Goal: Transaction & Acquisition: Purchase product/service

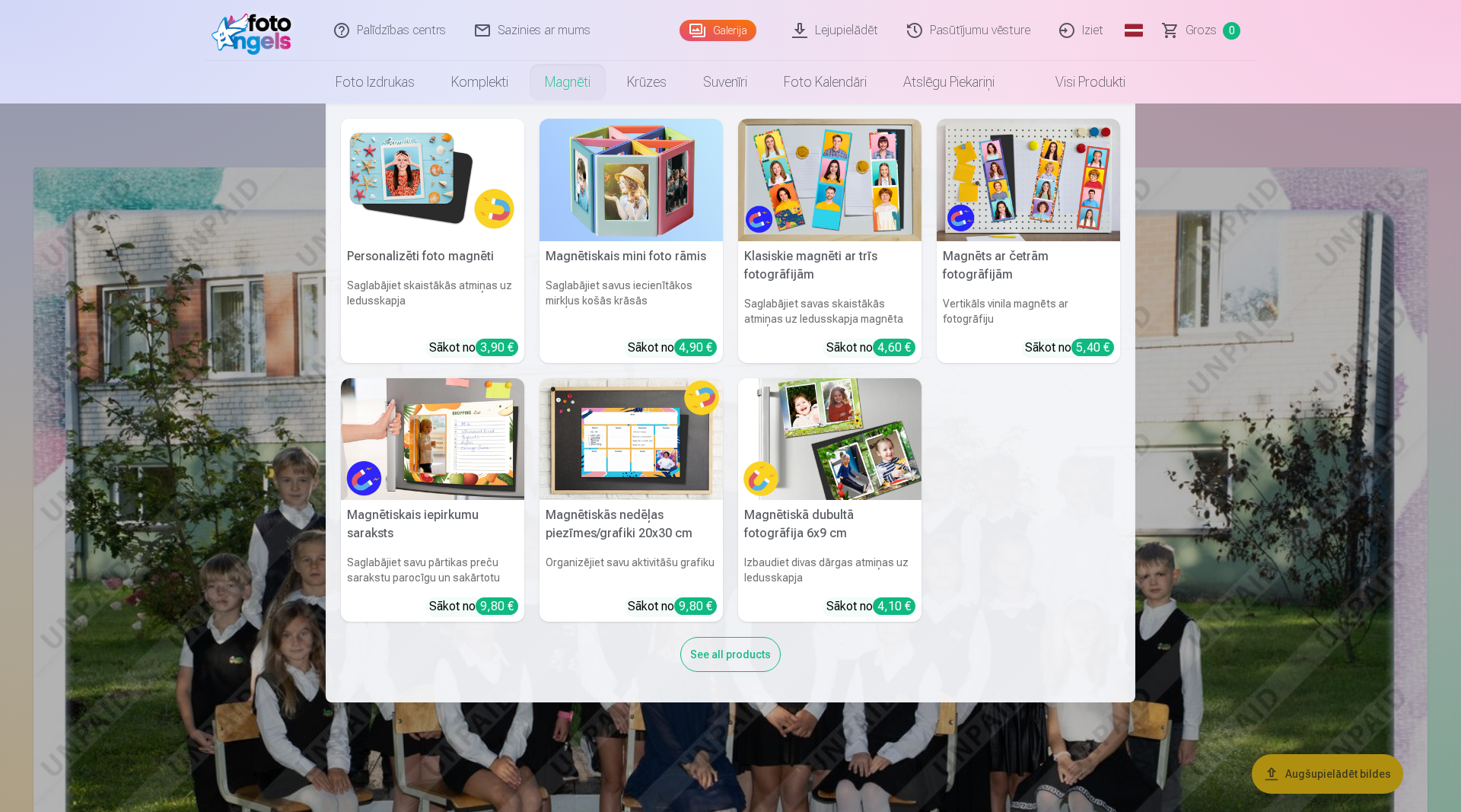
click at [565, 78] on link "Magnēti" at bounding box center [567, 82] width 82 height 43
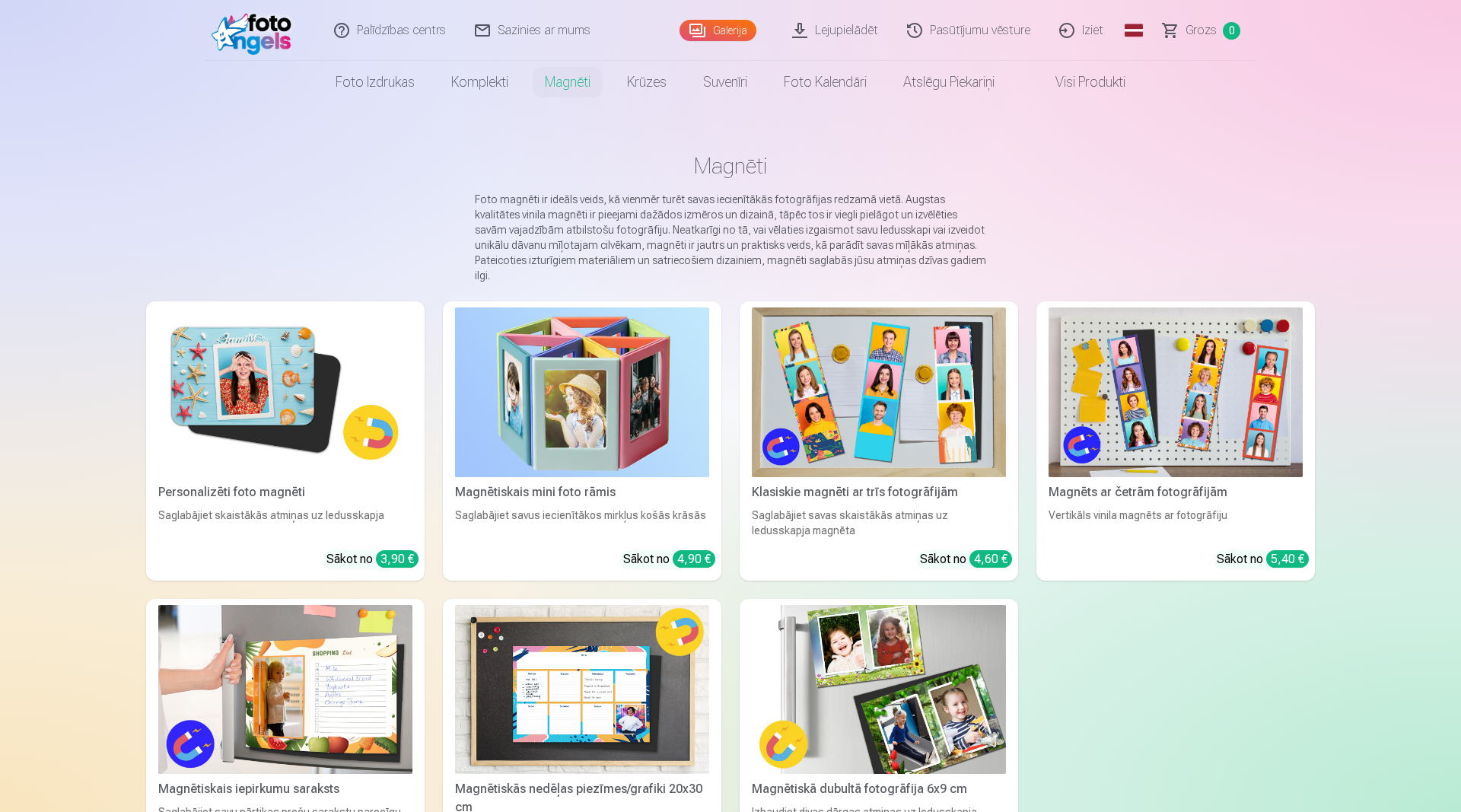
click at [253, 329] on img at bounding box center [285, 392] width 254 height 170
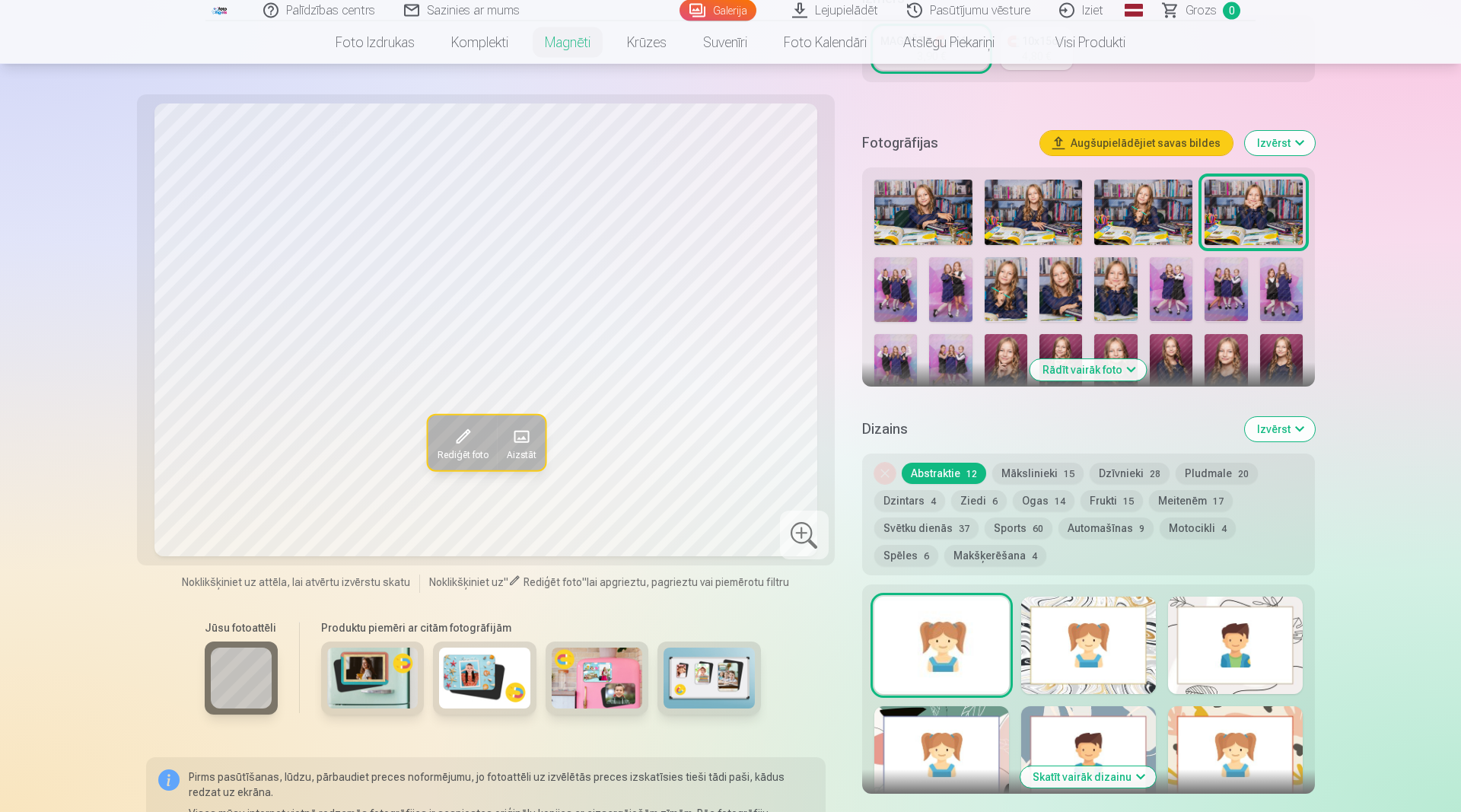
scroll to position [543, 0]
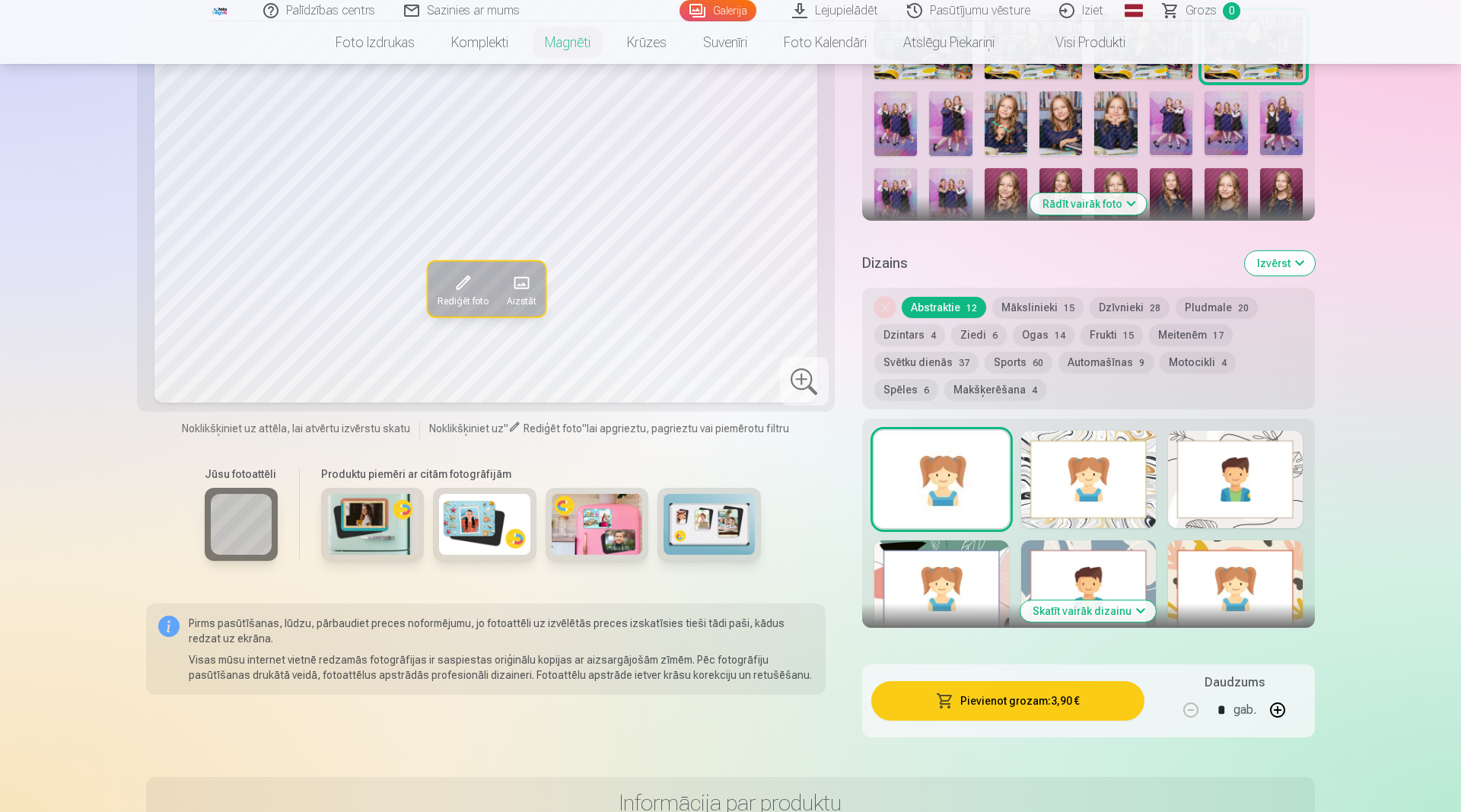
click at [1218, 480] on div at bounding box center [1235, 479] width 135 height 97
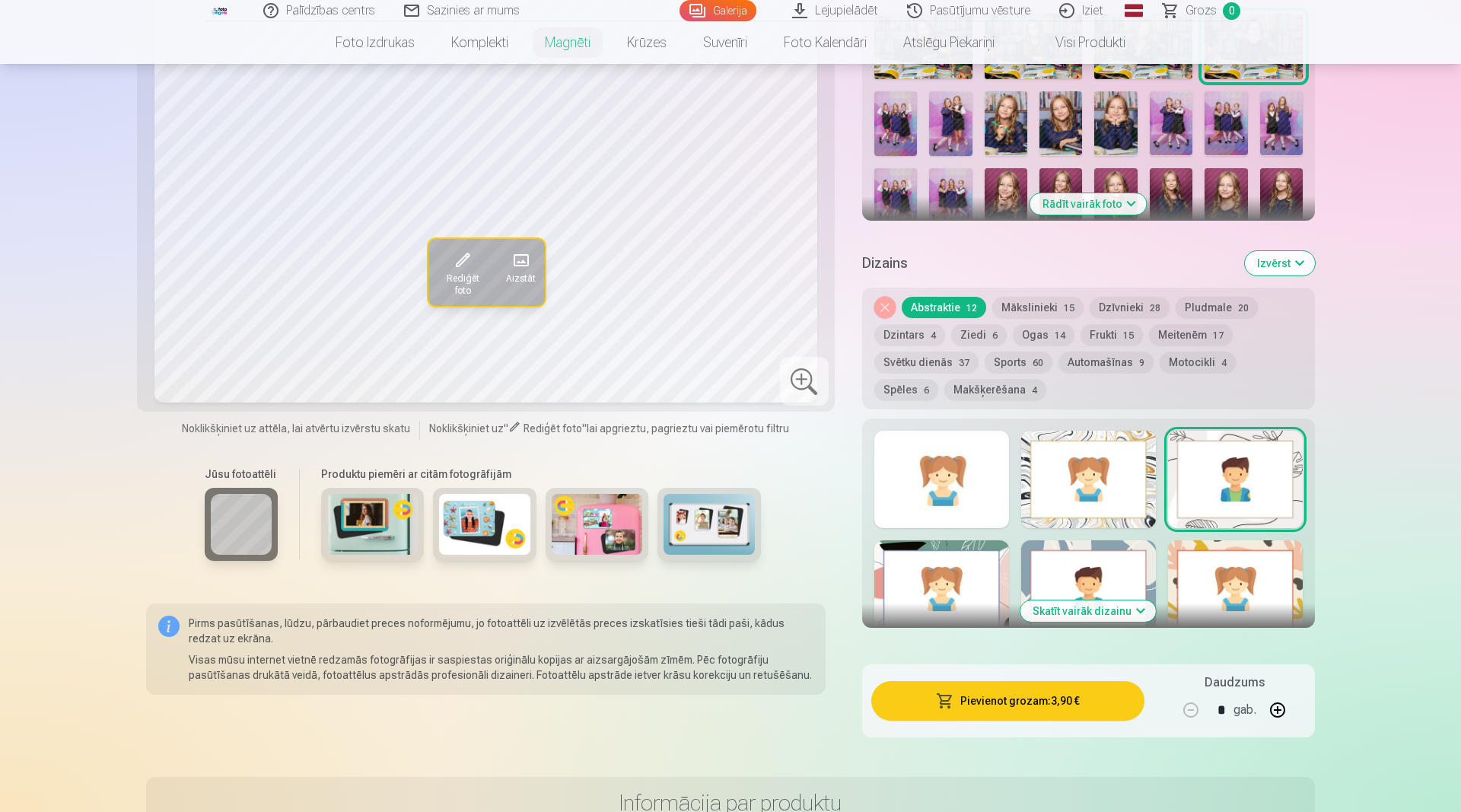
scroll to position [311, 0]
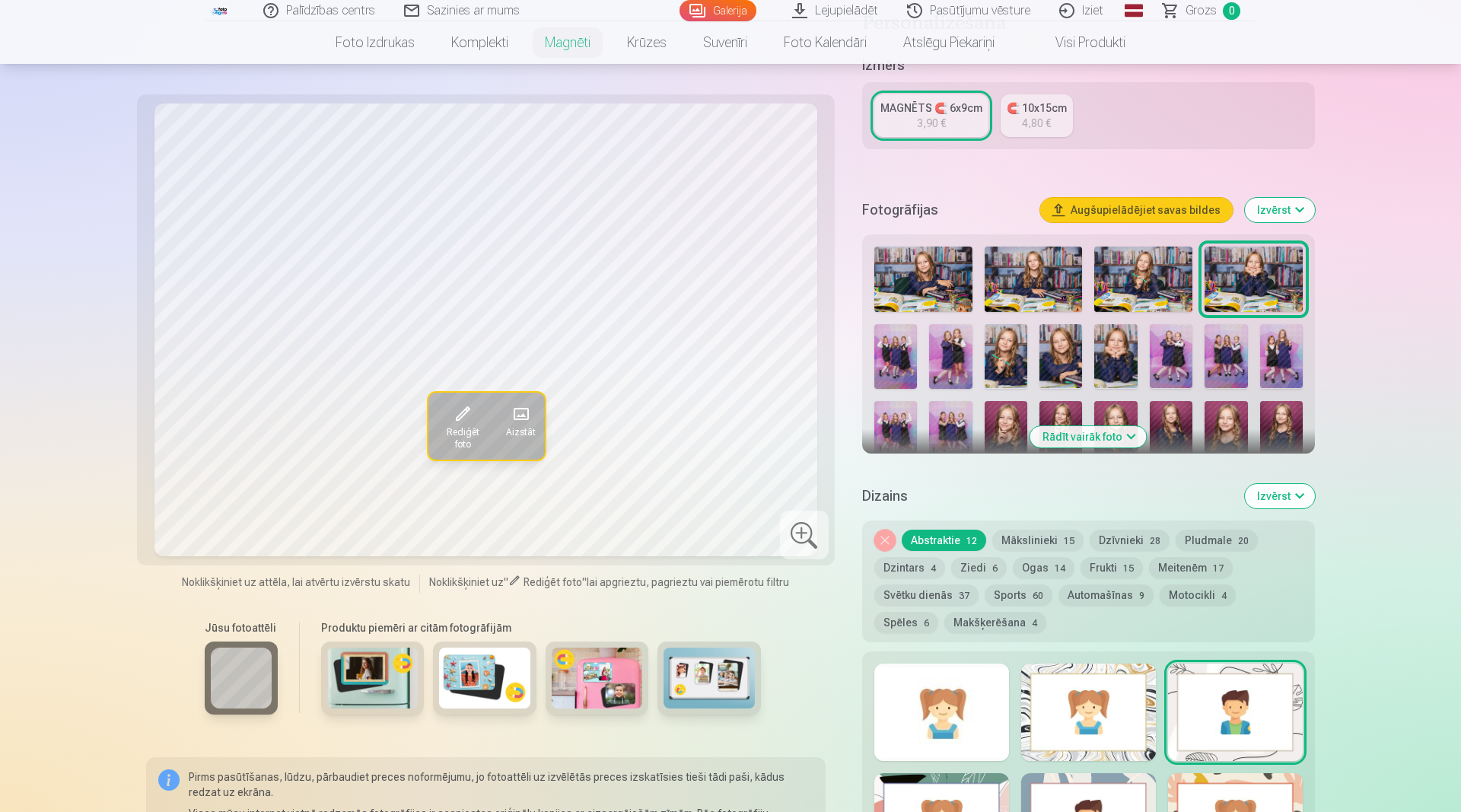
click at [1101, 342] on img at bounding box center [1115, 357] width 43 height 65
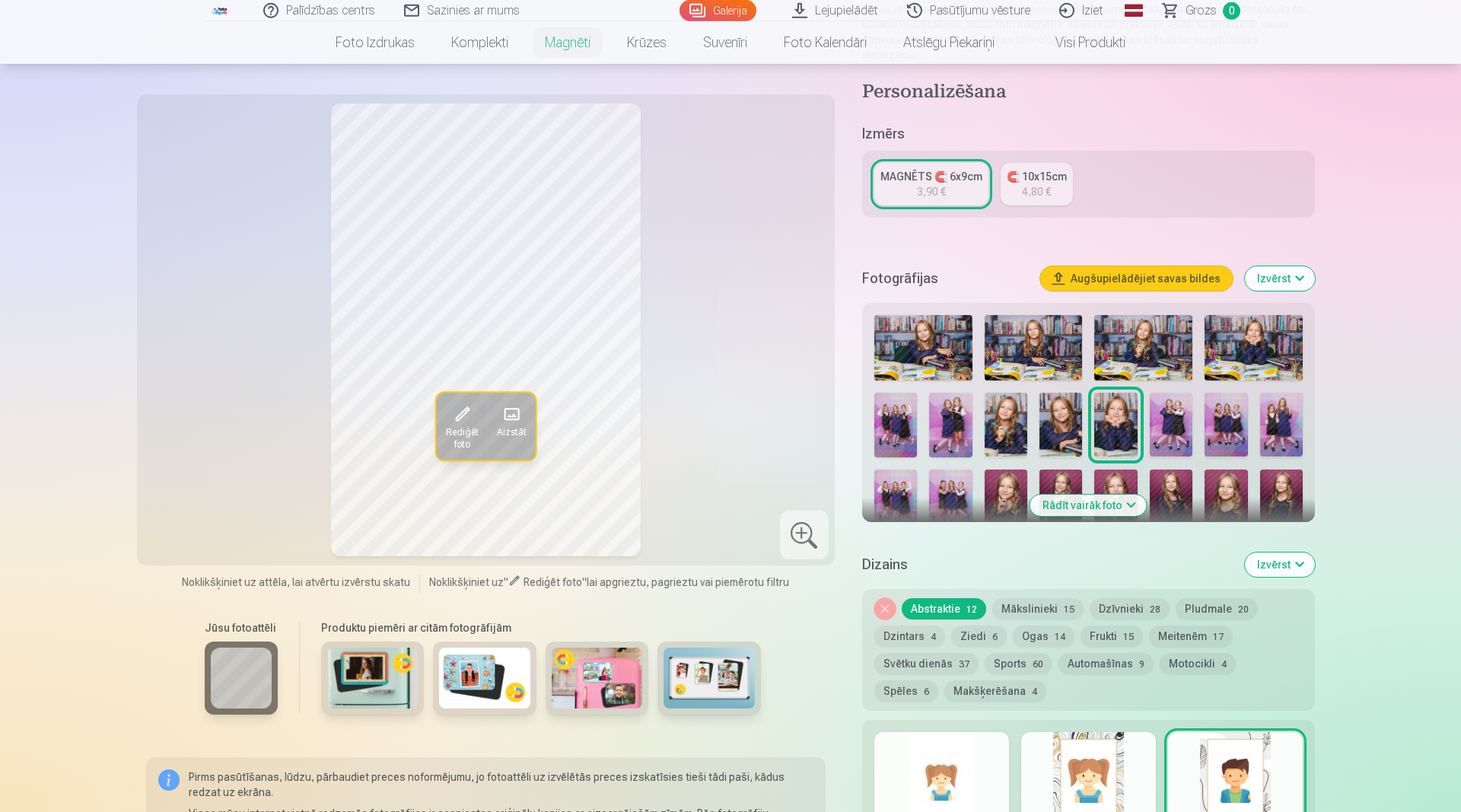
scroll to position [233, 0]
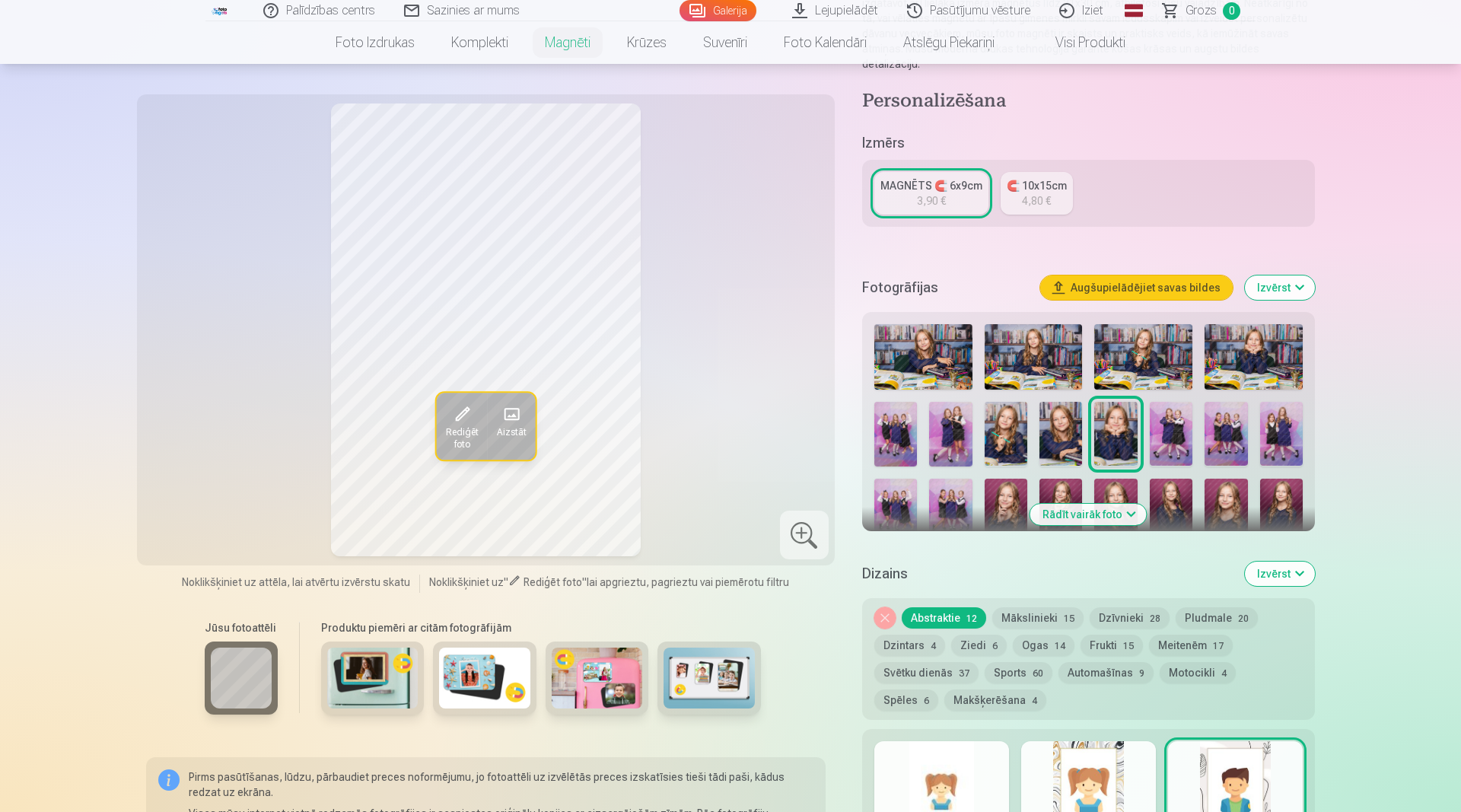
click at [1008, 427] on img at bounding box center [1006, 434] width 43 height 65
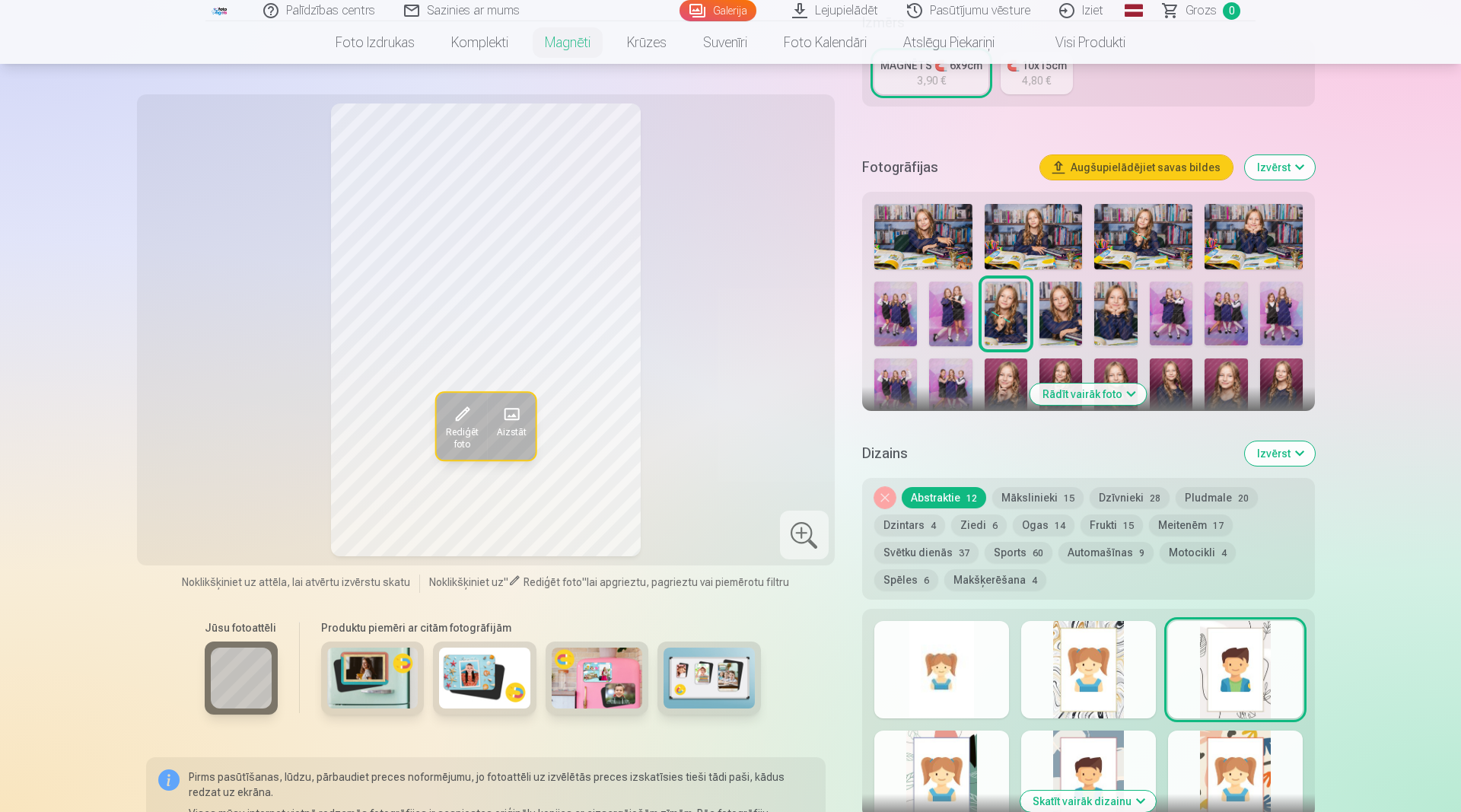
scroll to position [388, 0]
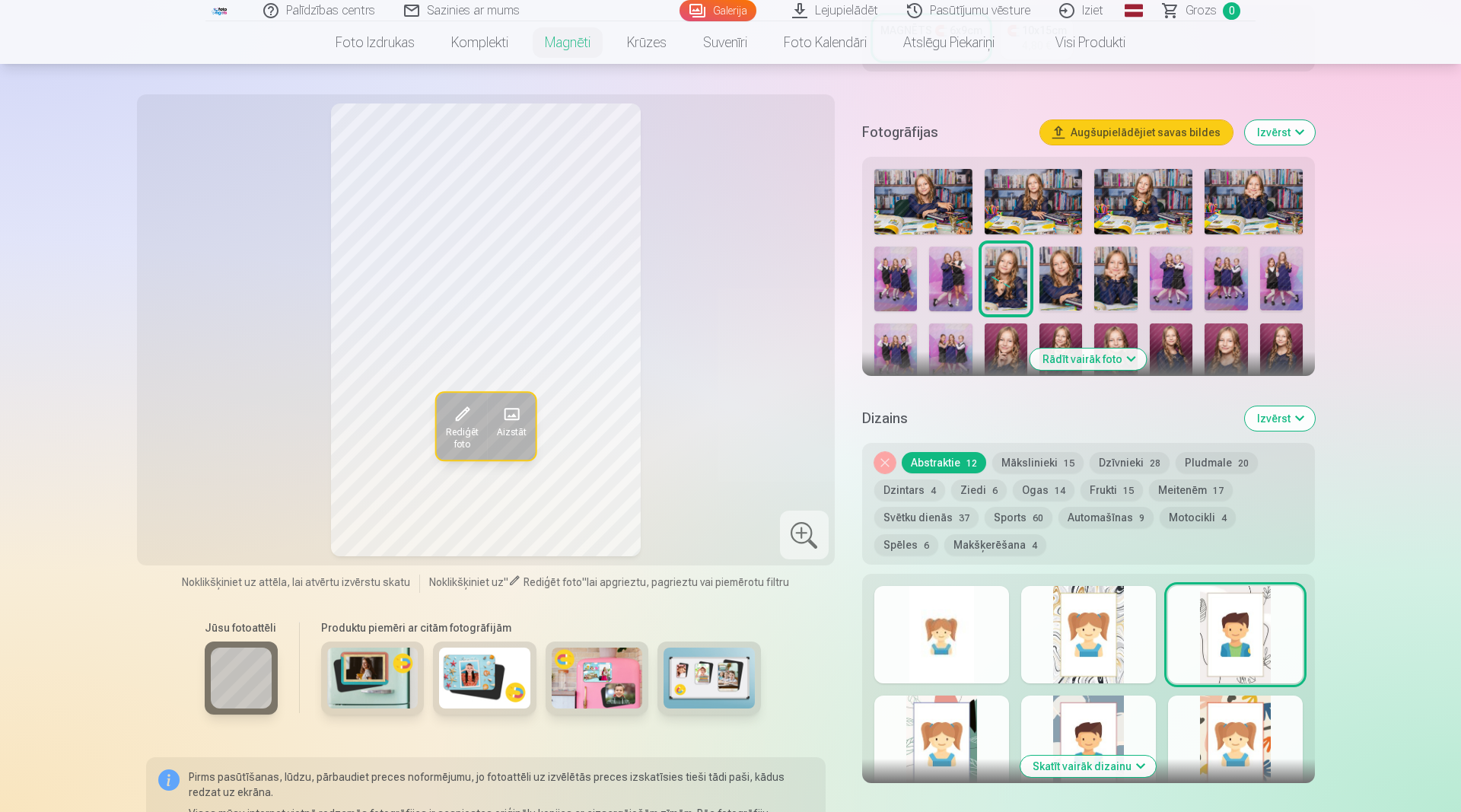
click at [1272, 328] on img at bounding box center [1281, 356] width 43 height 65
click at [1231, 329] on img at bounding box center [1226, 356] width 43 height 65
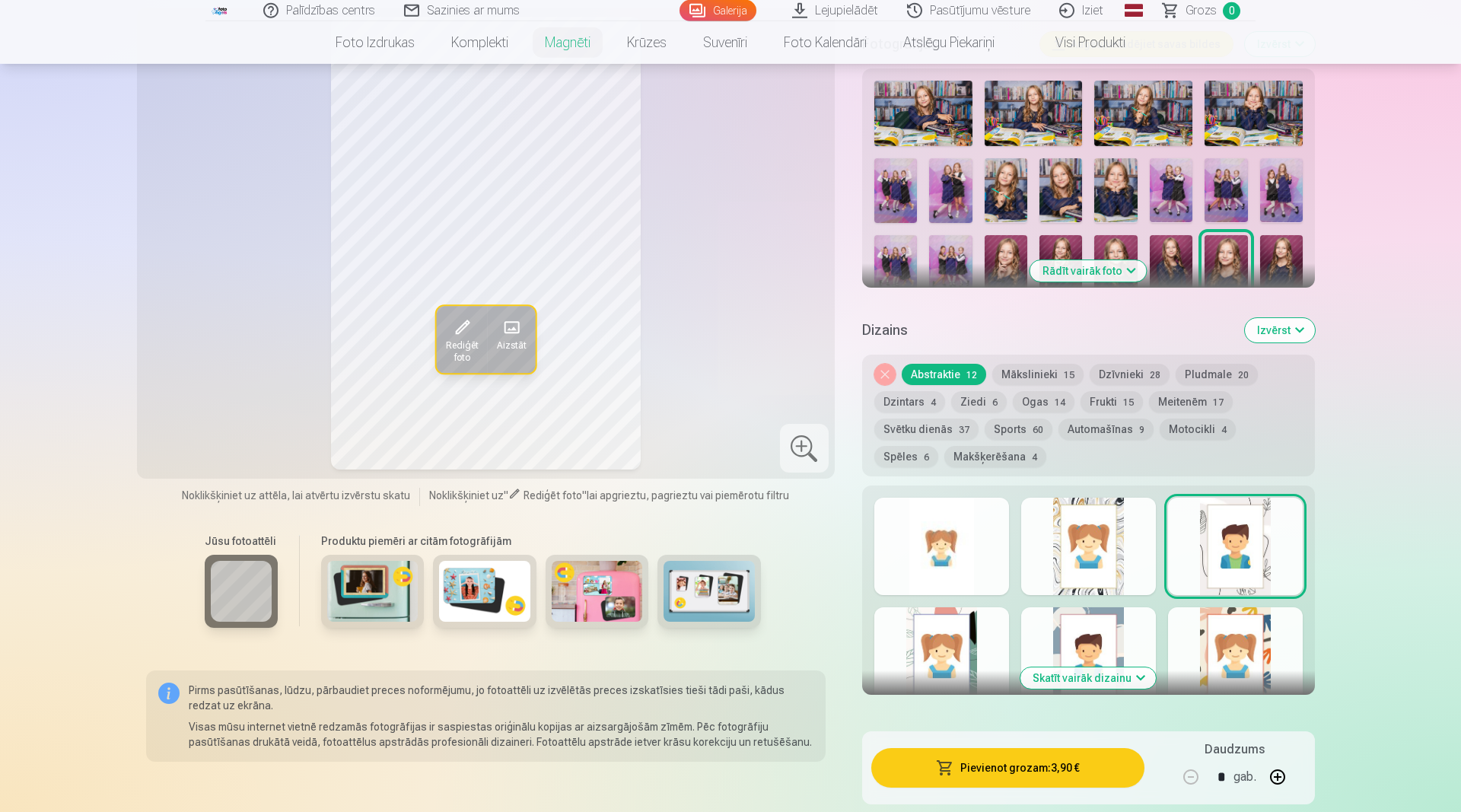
scroll to position [698, 0]
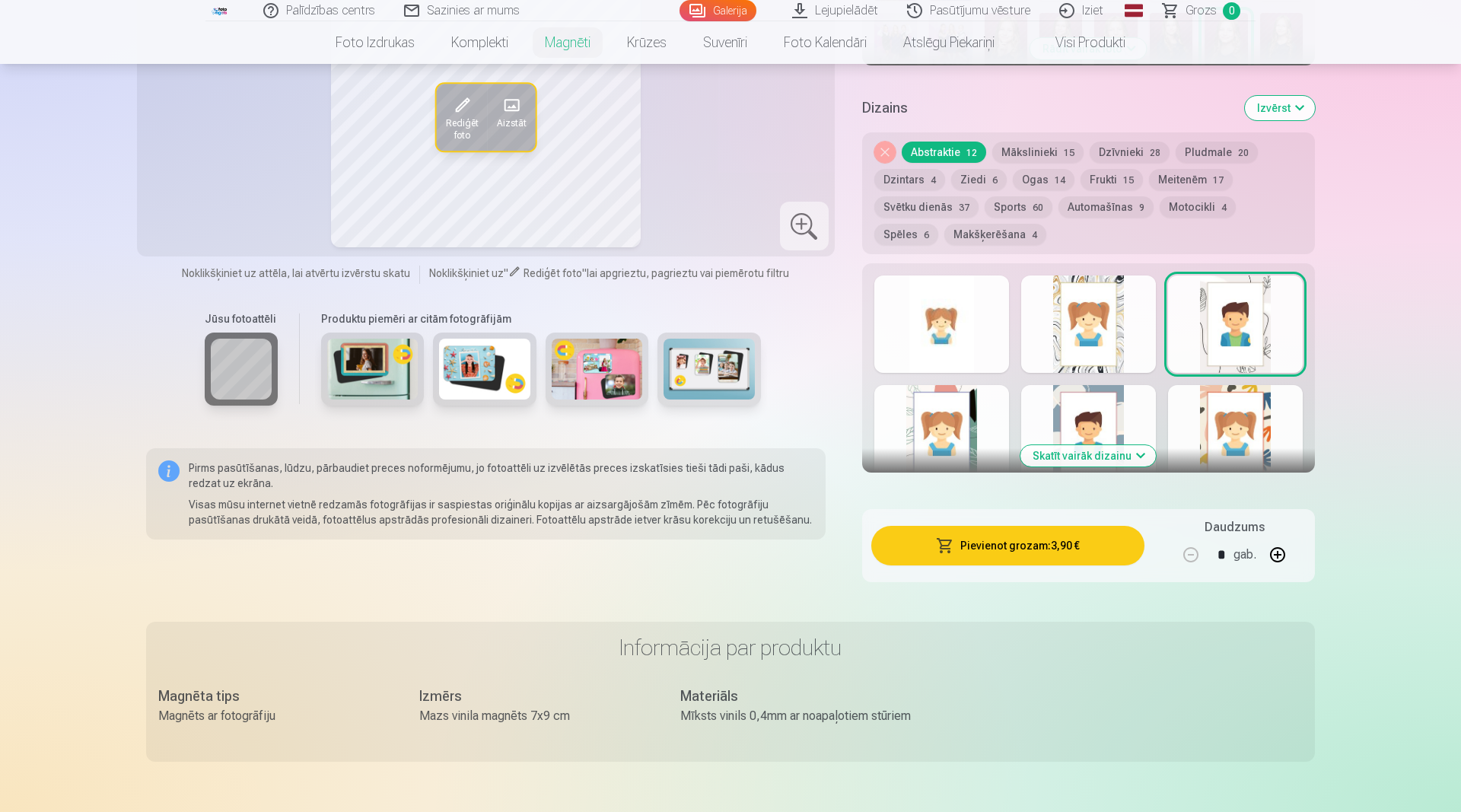
drag, startPoint x: 1083, startPoint y: 441, endPoint x: 1116, endPoint y: 453, distance: 35.1
click at [1083, 445] on button "Skatīt vairāk dizainu" at bounding box center [1088, 456] width 135 height 21
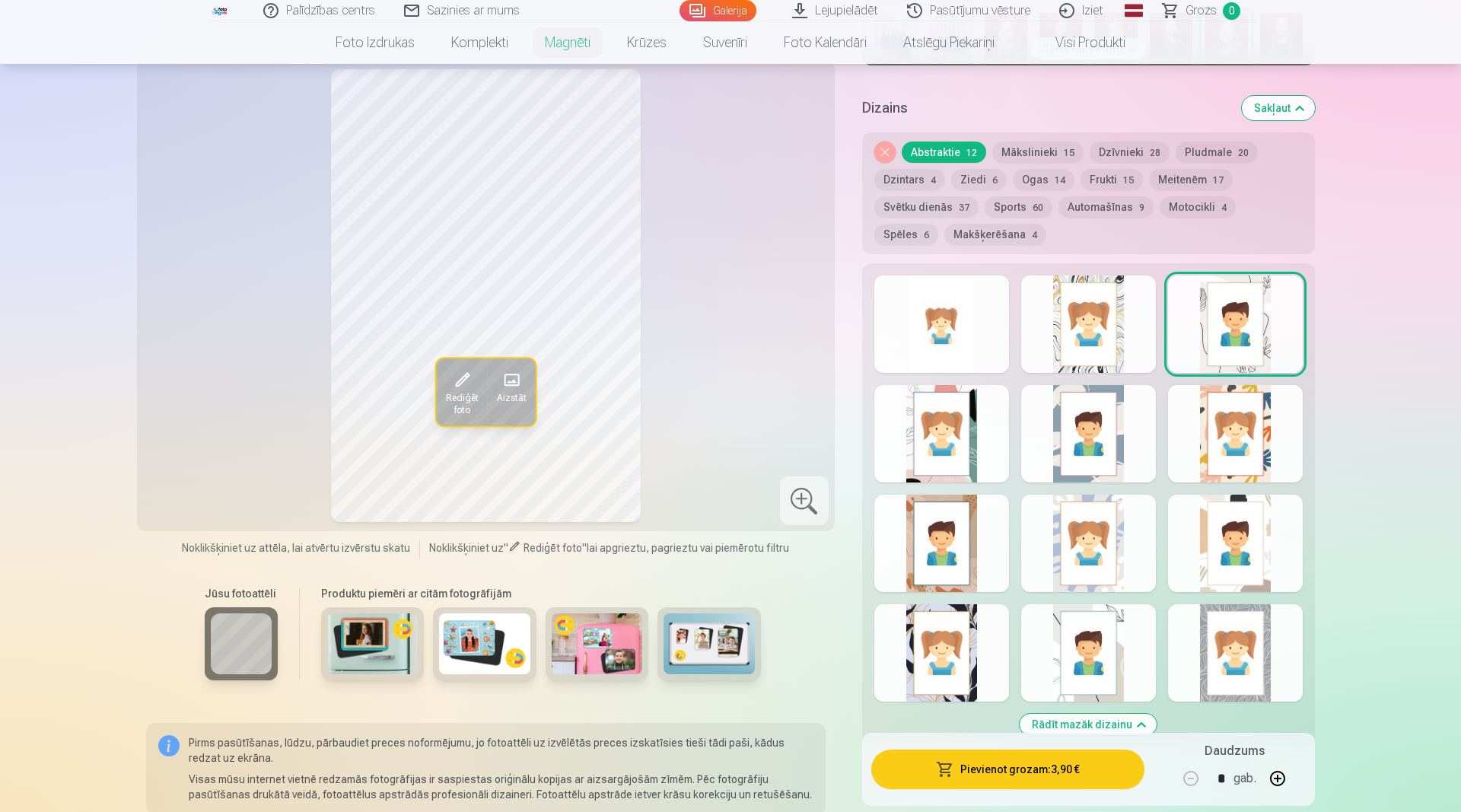
click at [1035, 497] on div at bounding box center [1089, 543] width 135 height 97
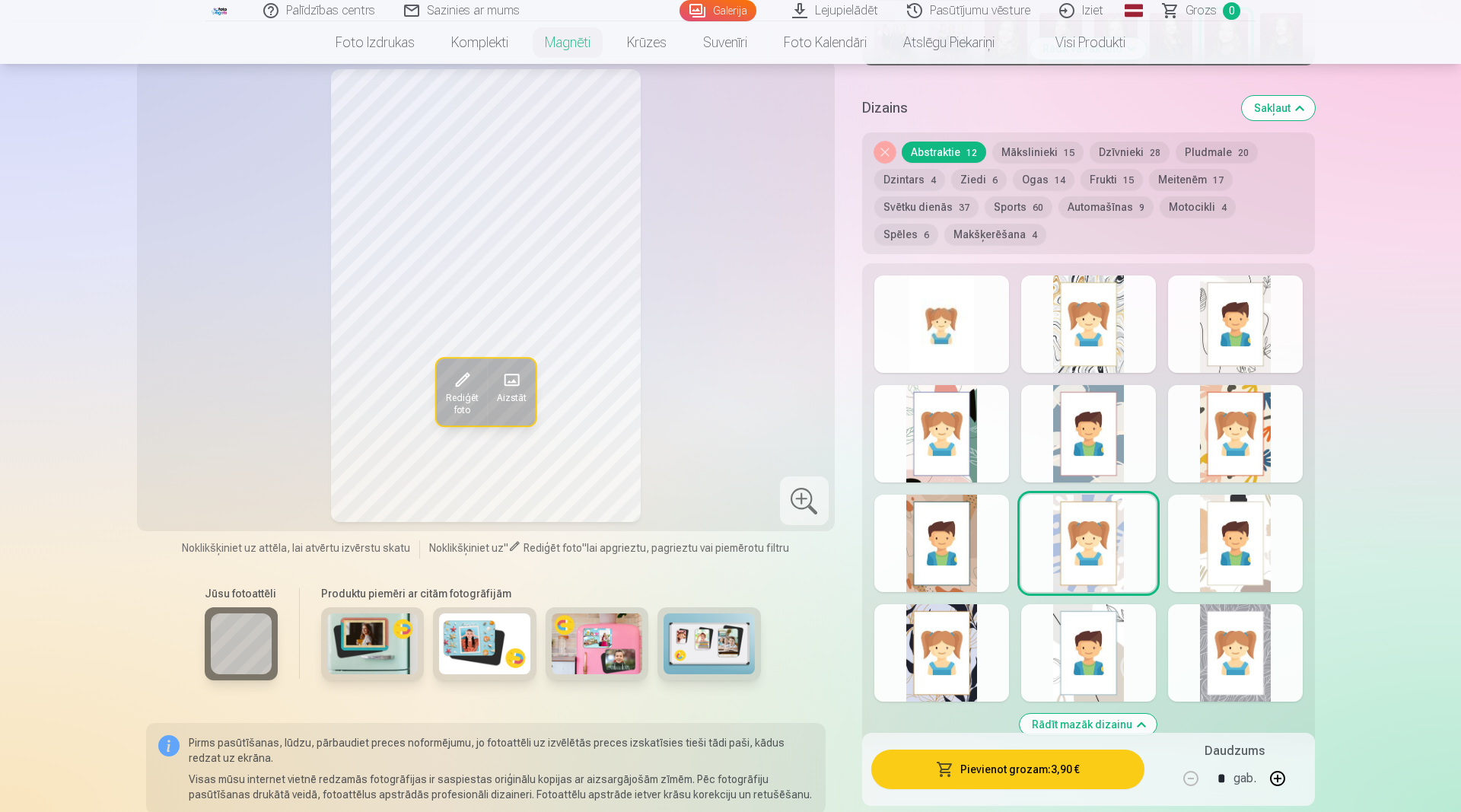
click at [965, 526] on div at bounding box center [942, 543] width 135 height 97
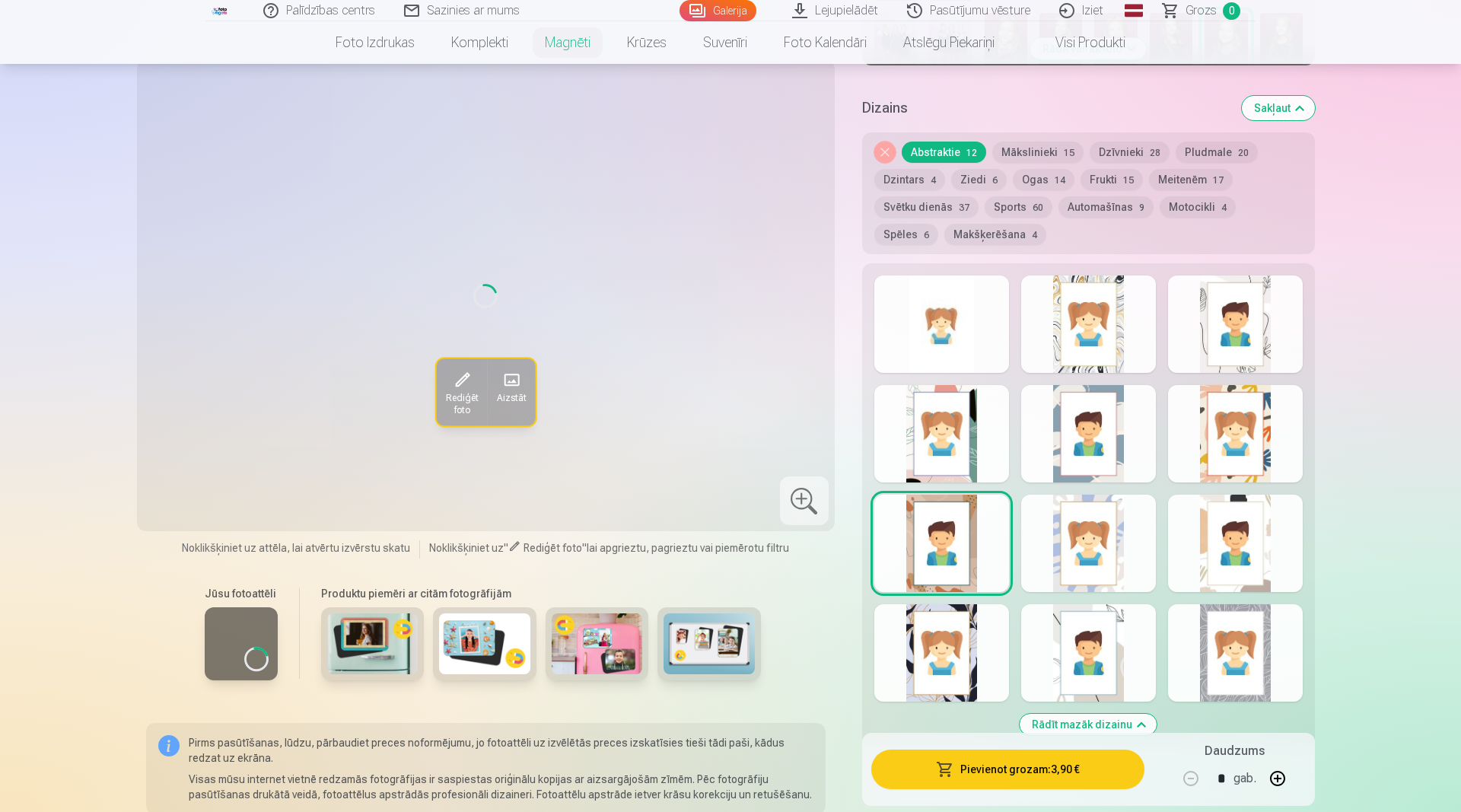
click at [1081, 428] on div at bounding box center [1089, 434] width 135 height 97
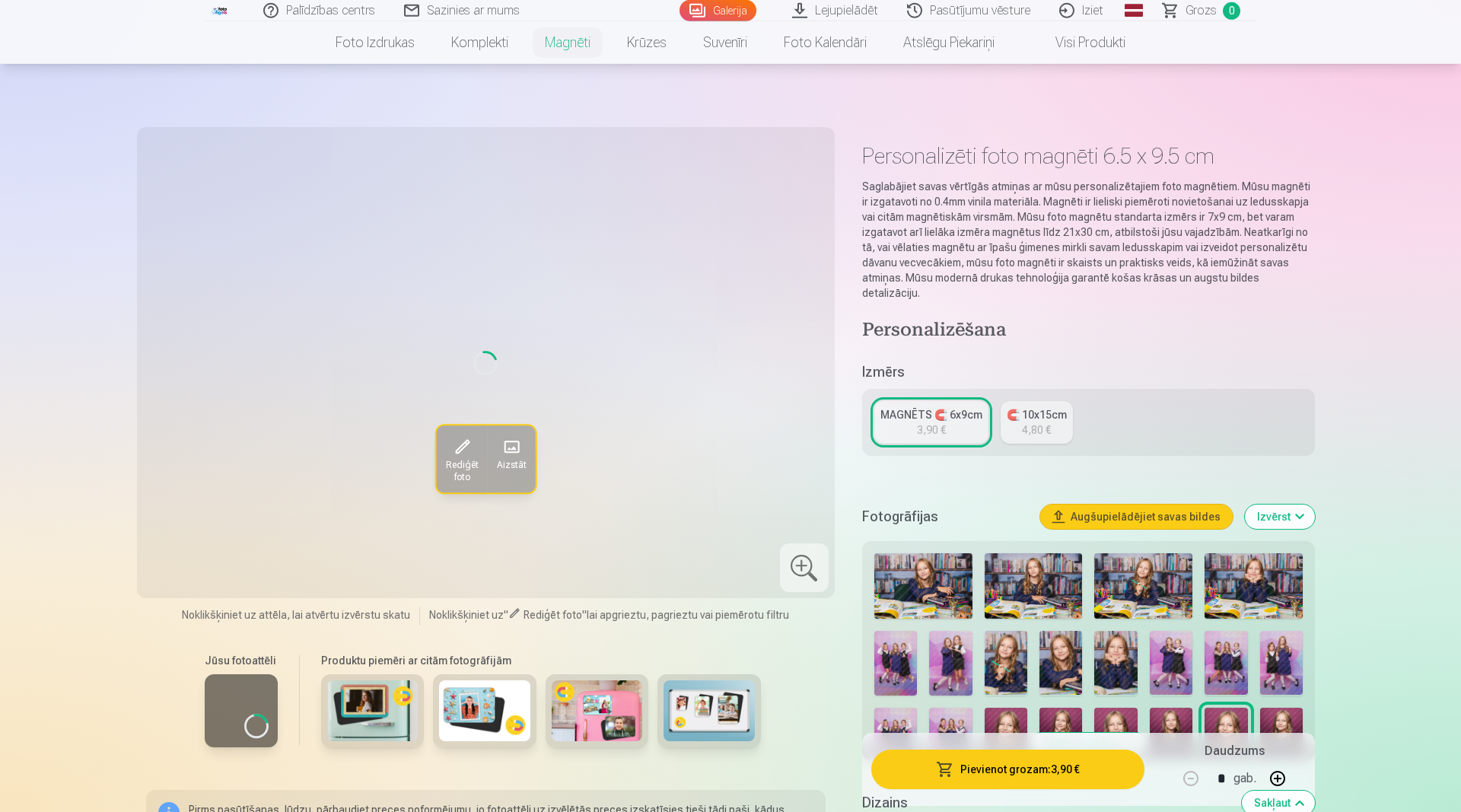
scroll to position [0, 0]
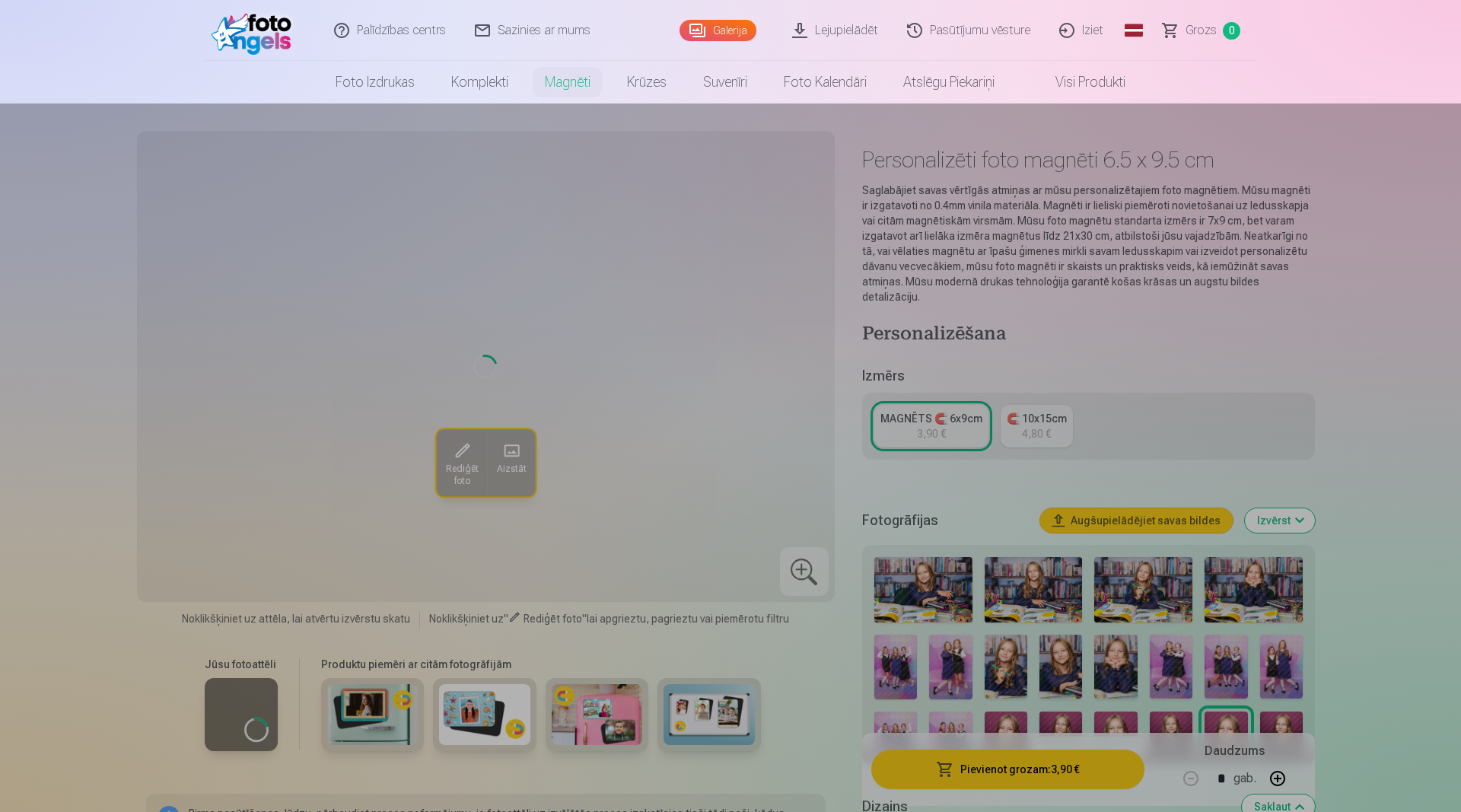
click at [478, 76] on link "Komplekti" at bounding box center [479, 82] width 93 height 43
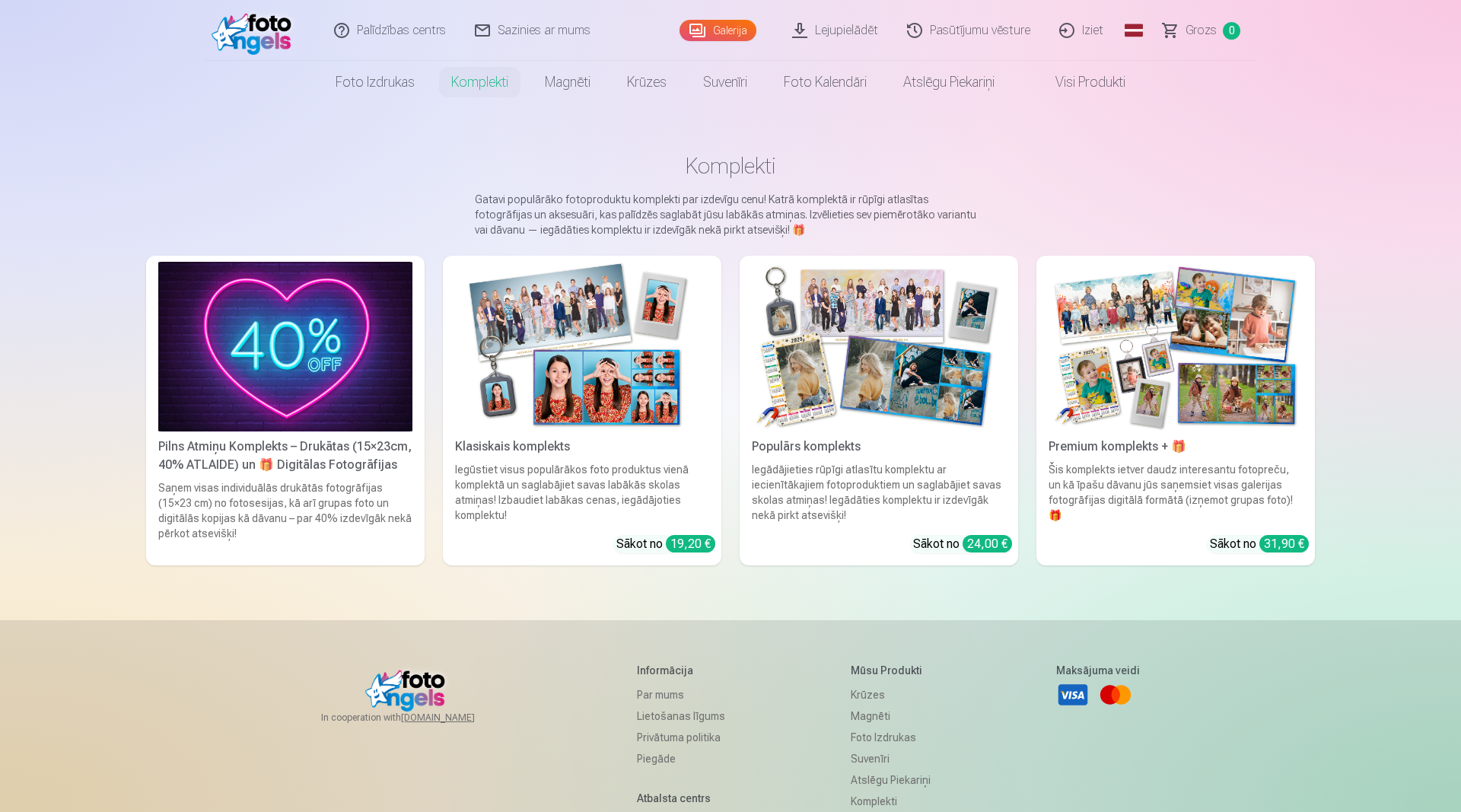
click at [853, 32] on link "Lejupielādēt" at bounding box center [836, 30] width 115 height 61
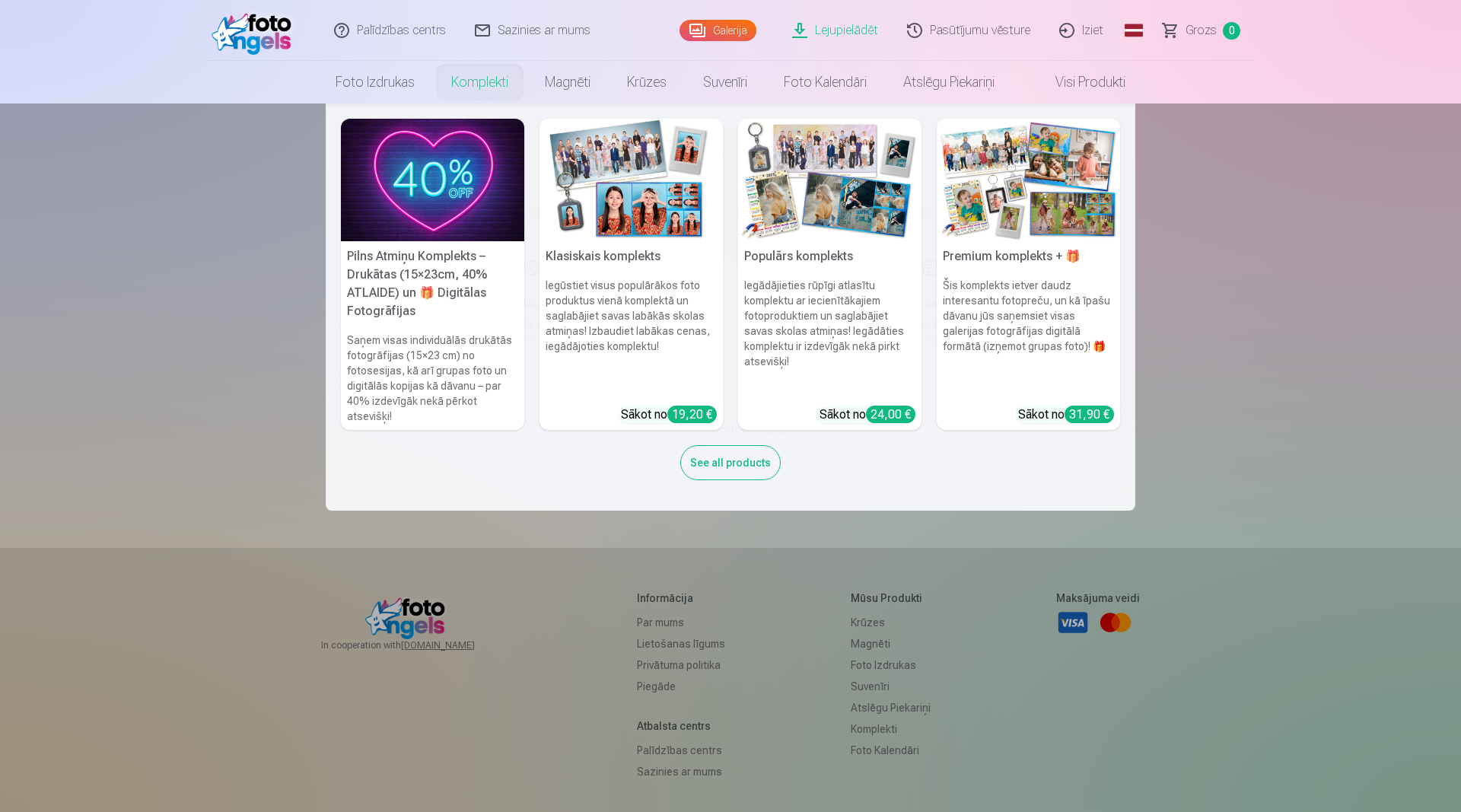
click at [456, 95] on link "Komplekti" at bounding box center [479, 82] width 93 height 43
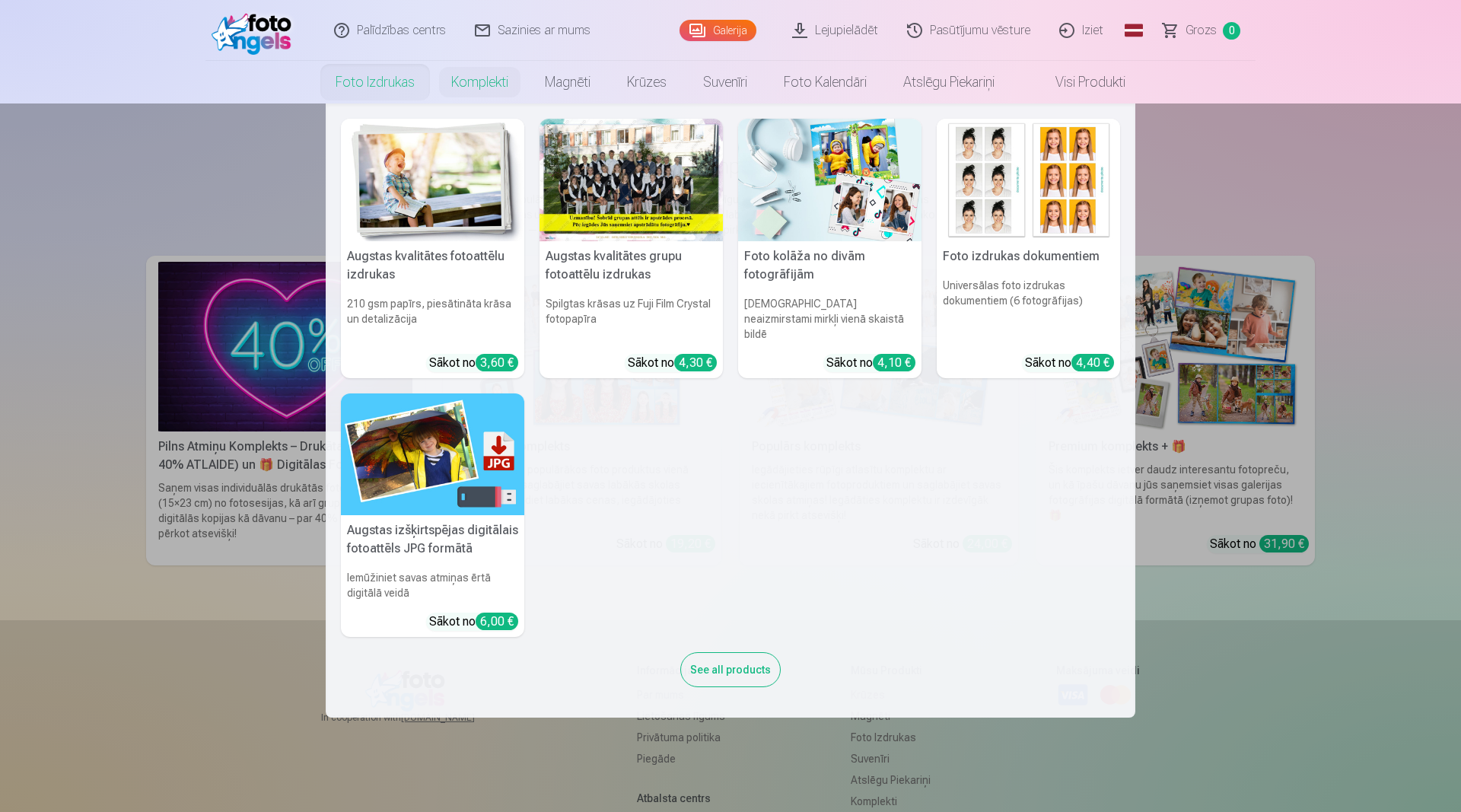
click at [345, 79] on link "Foto izdrukas" at bounding box center [375, 82] width 116 height 43
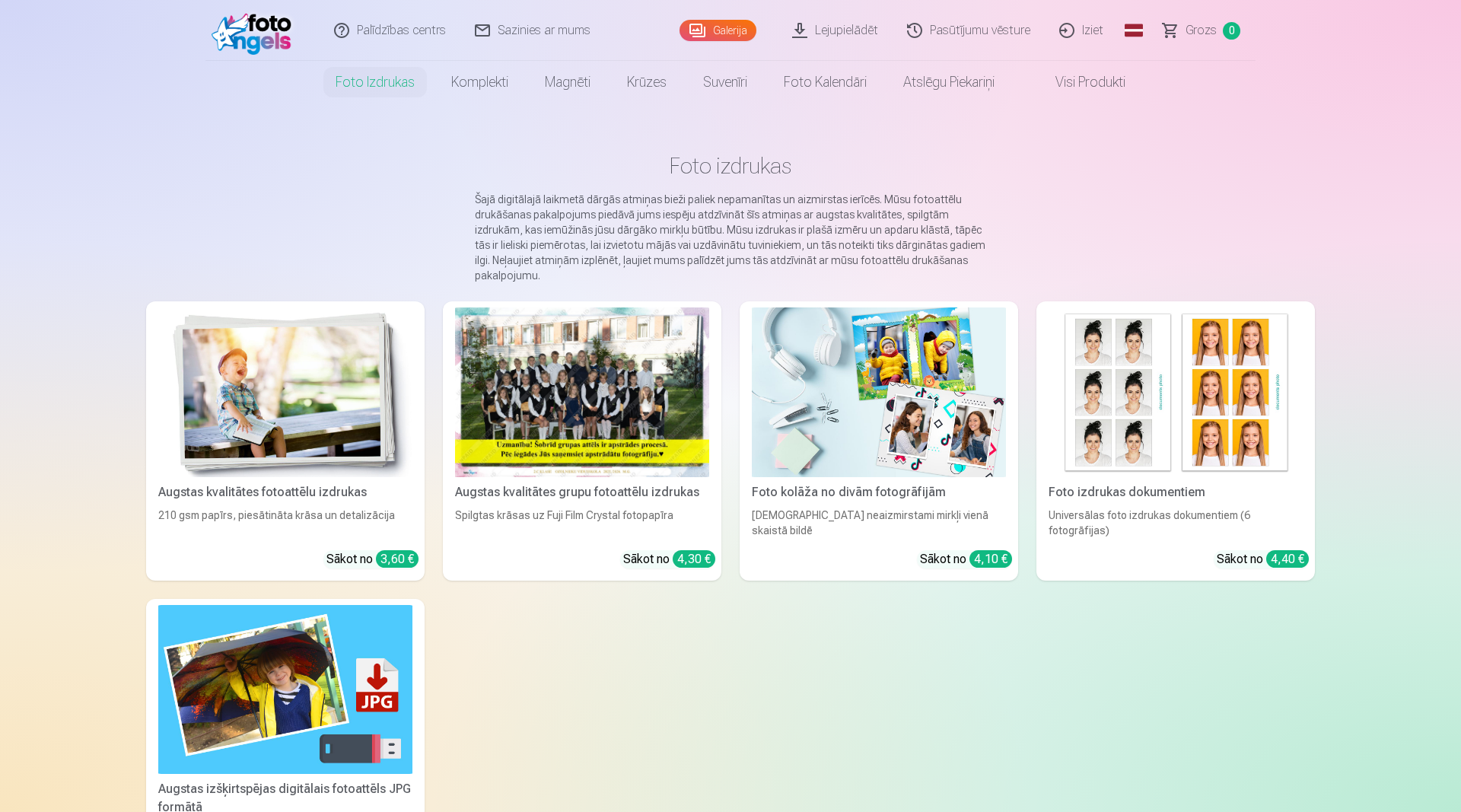
click at [564, 406] on div at bounding box center [582, 392] width 254 height 170
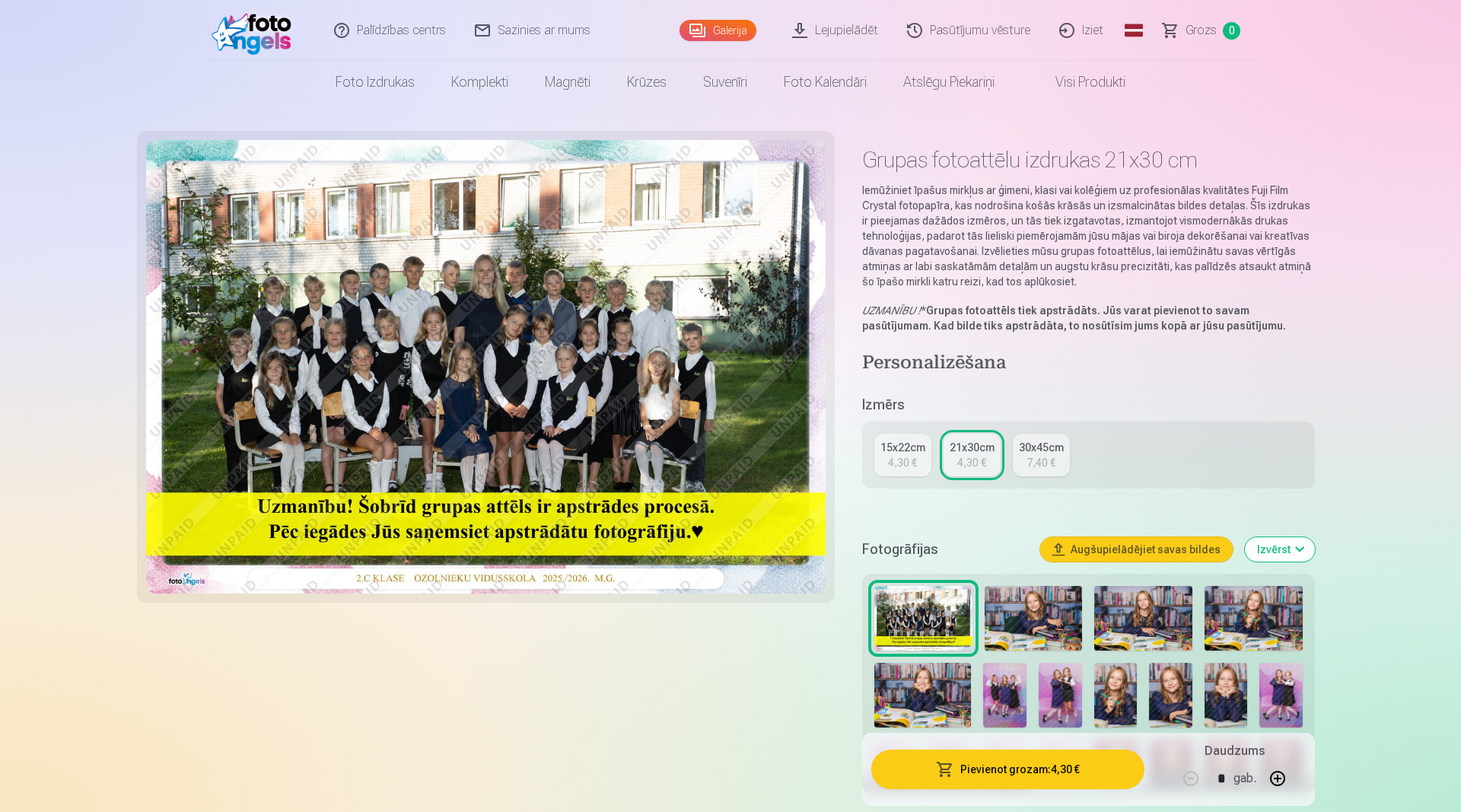
click at [1014, 776] on button "Pievienot grozam : 4,30 €" at bounding box center [1008, 769] width 273 height 40
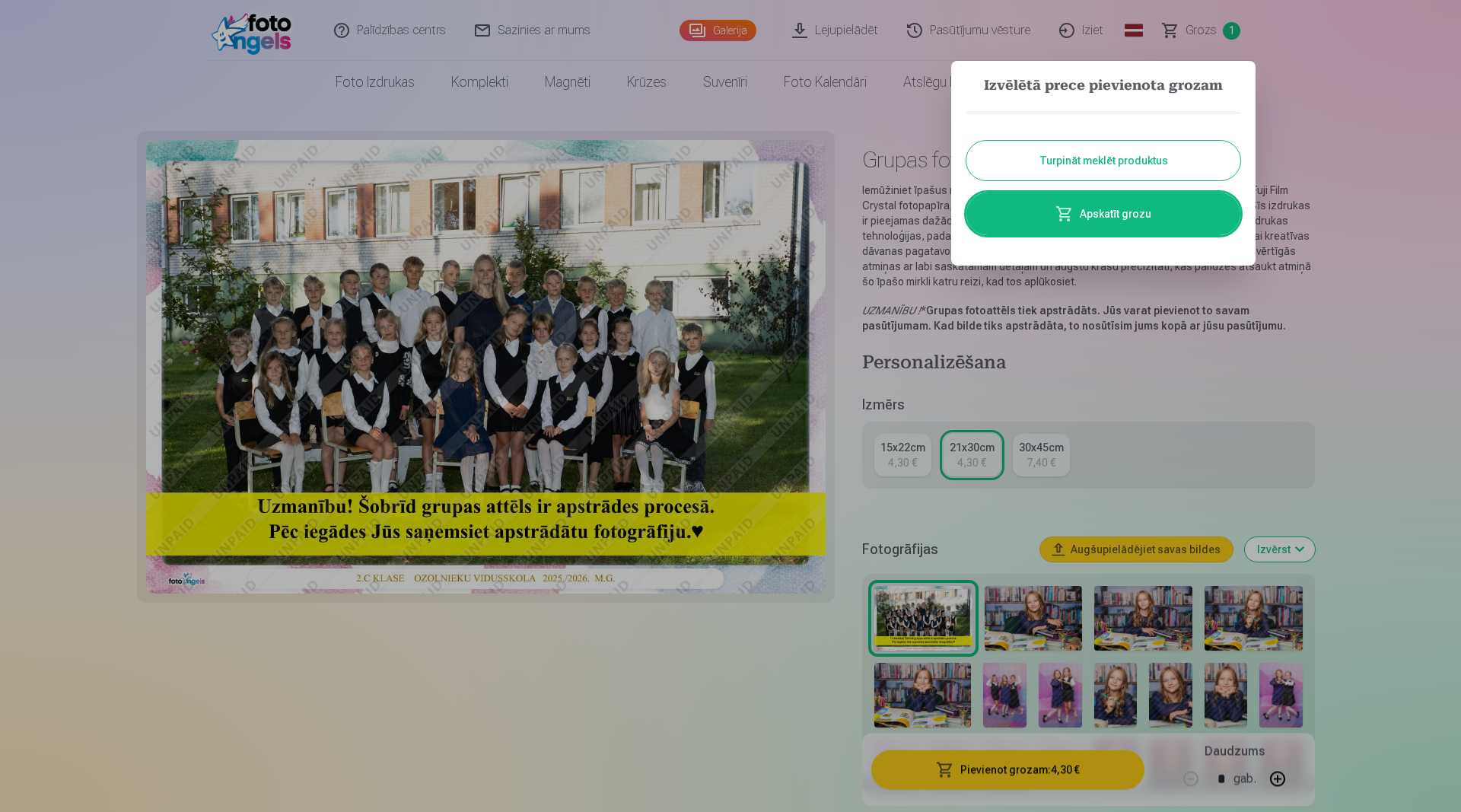
click at [1172, 152] on button "Turpināt meklēt produktus" at bounding box center [1103, 161] width 274 height 40
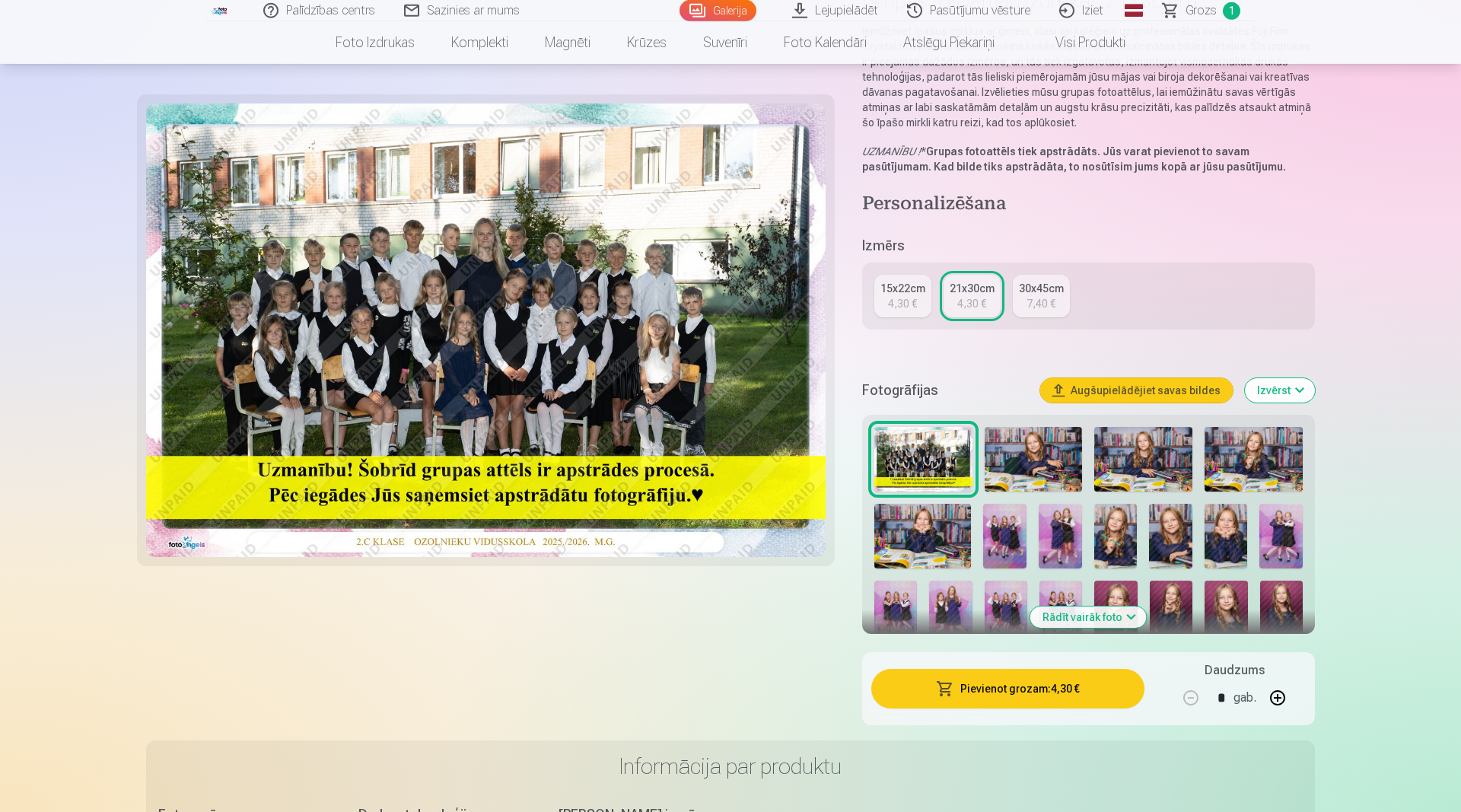
scroll to position [155, 0]
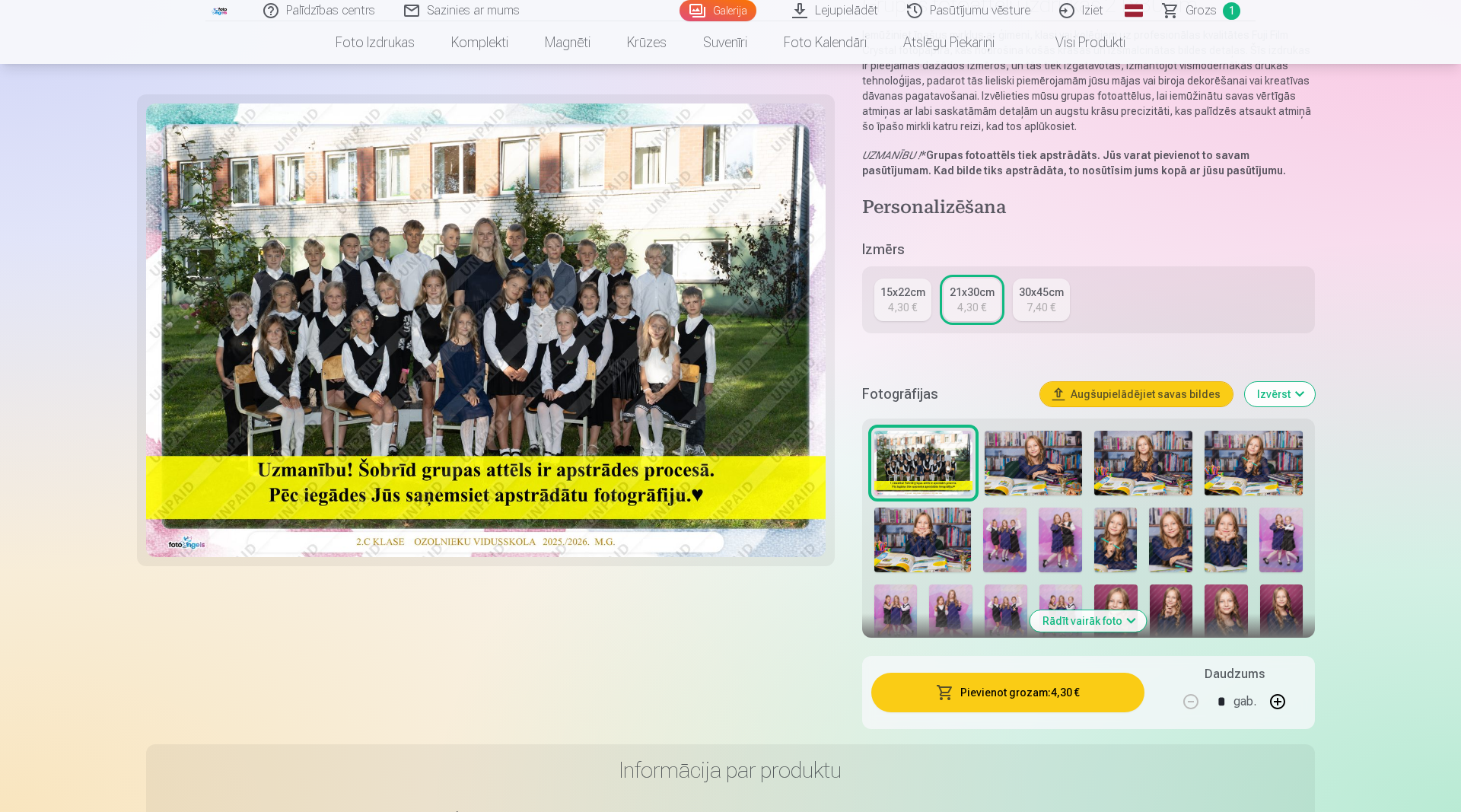
click at [1064, 622] on button "Rādīt vairāk foto" at bounding box center [1089, 621] width 117 height 21
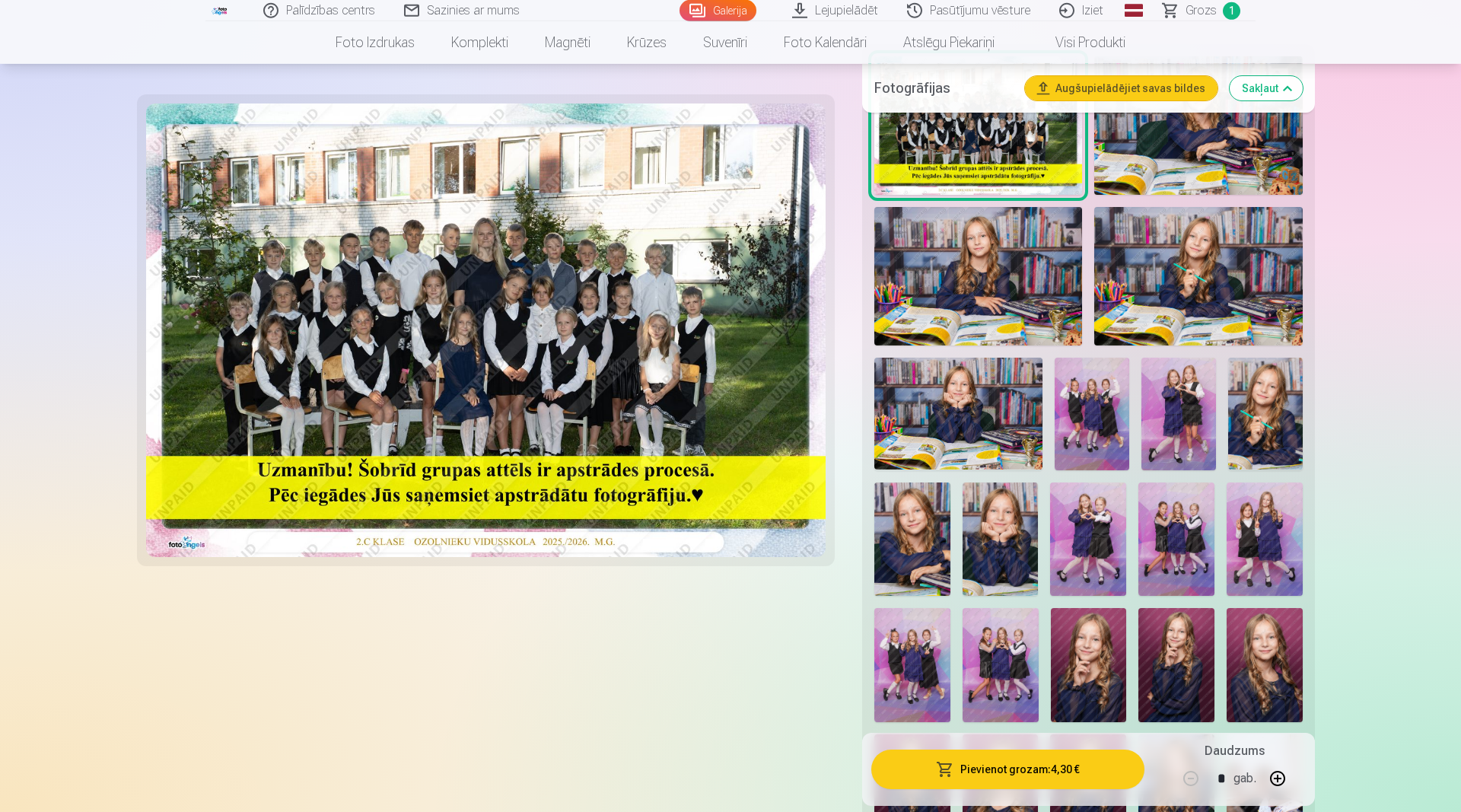
scroll to position [621, 0]
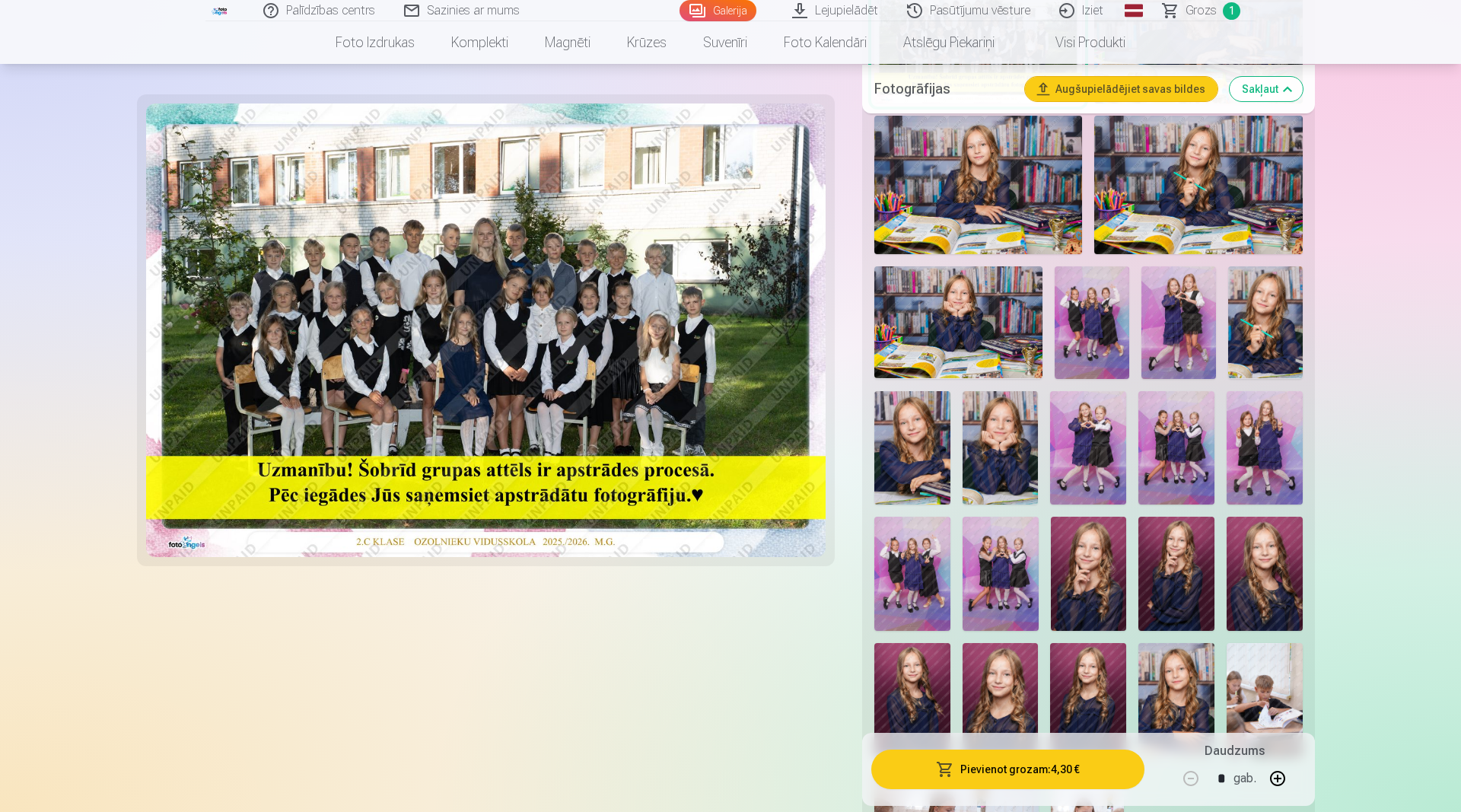
click at [1162, 698] on img at bounding box center [1176, 700] width 76 height 114
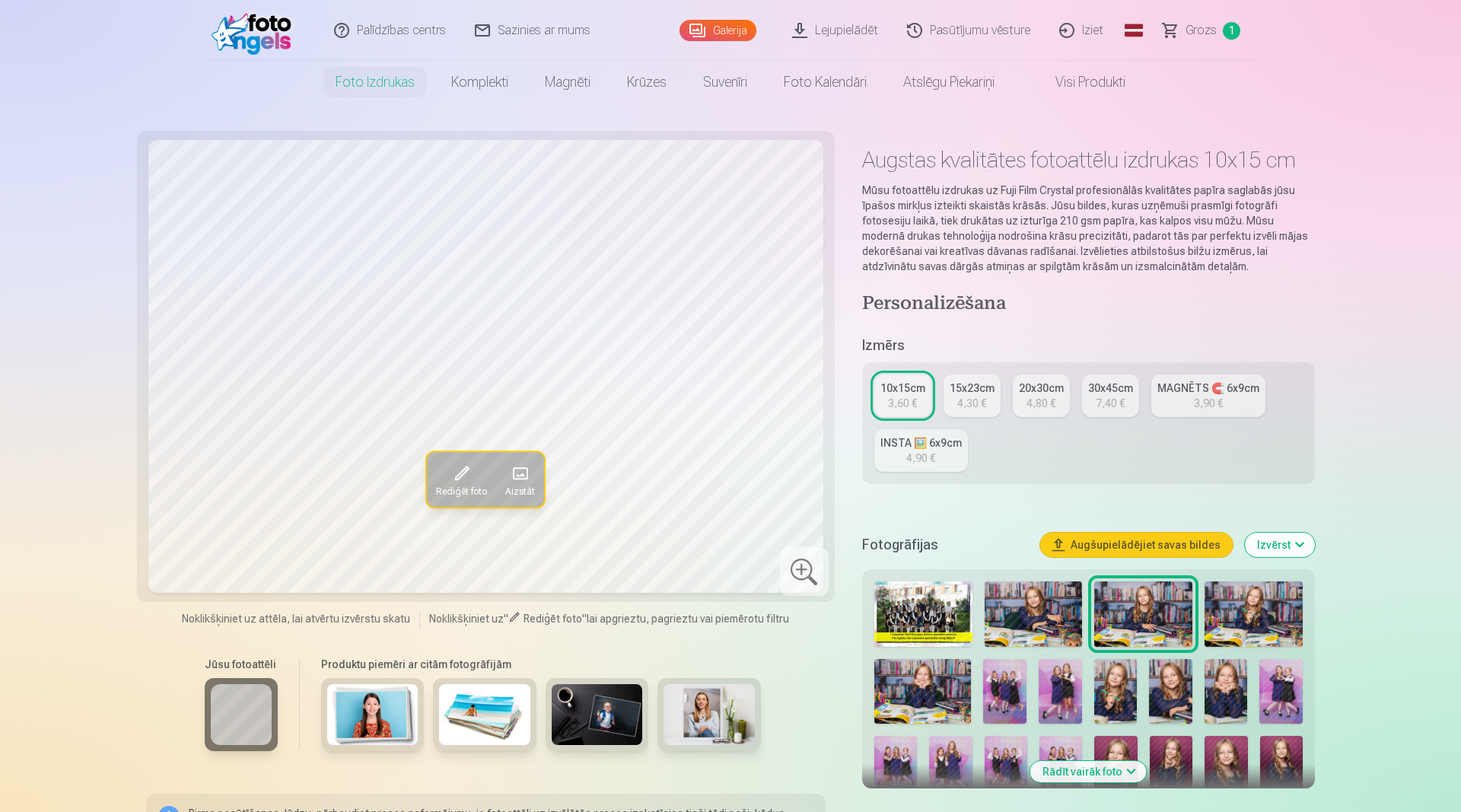
click at [453, 480] on span at bounding box center [462, 473] width 24 height 24
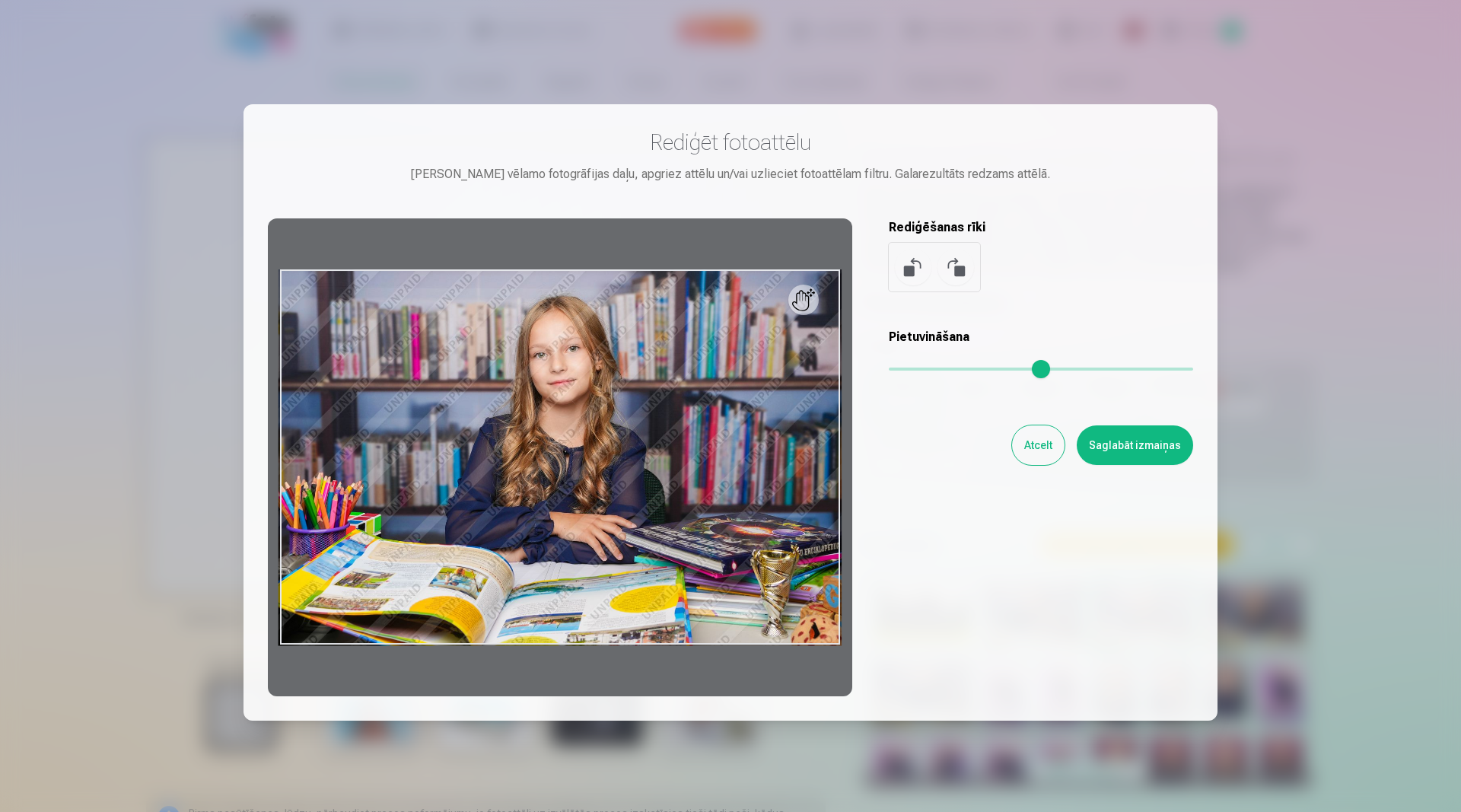
click at [949, 262] on button at bounding box center [956, 267] width 37 height 37
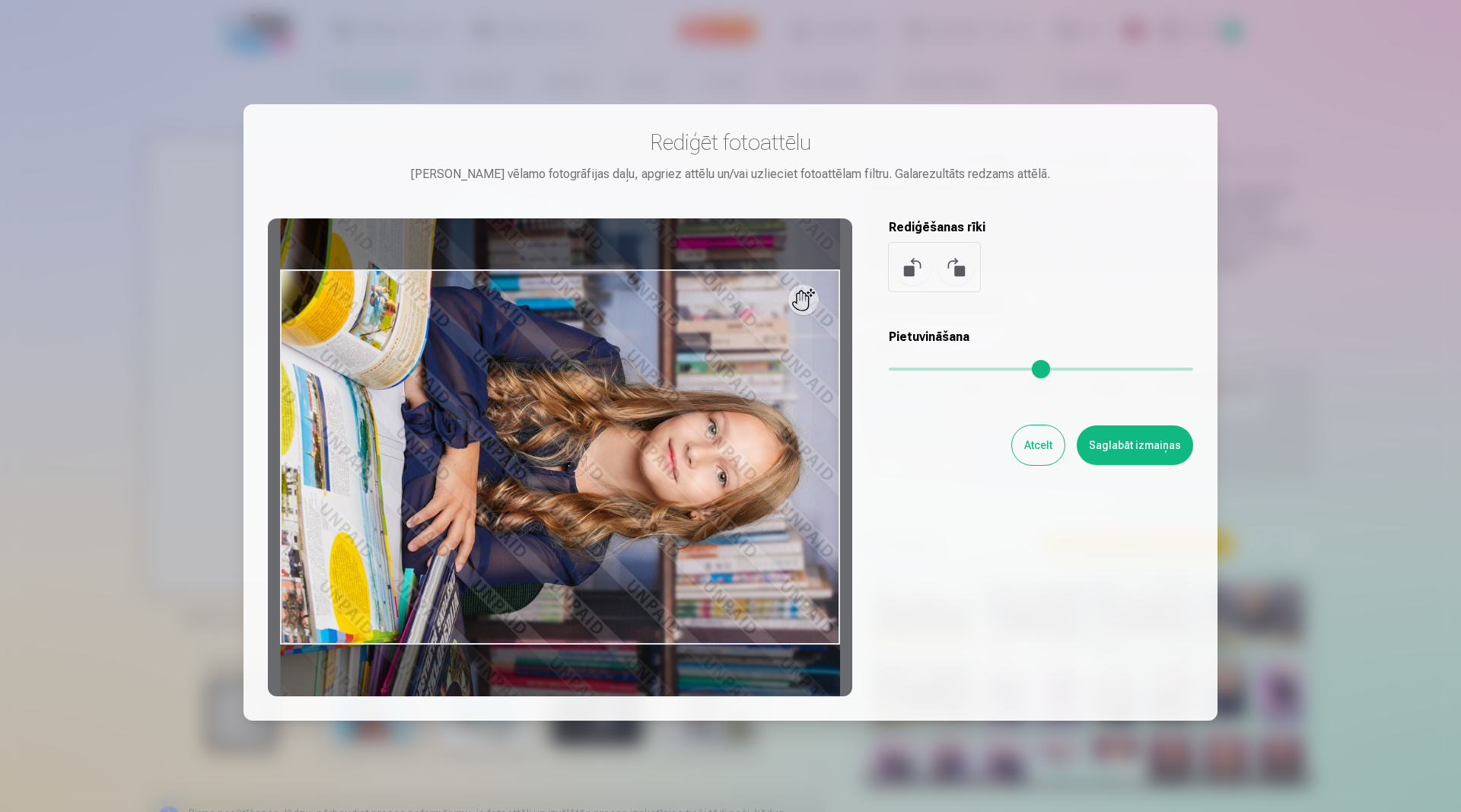
click at [1036, 451] on button "Atcelt" at bounding box center [1038, 445] width 53 height 40
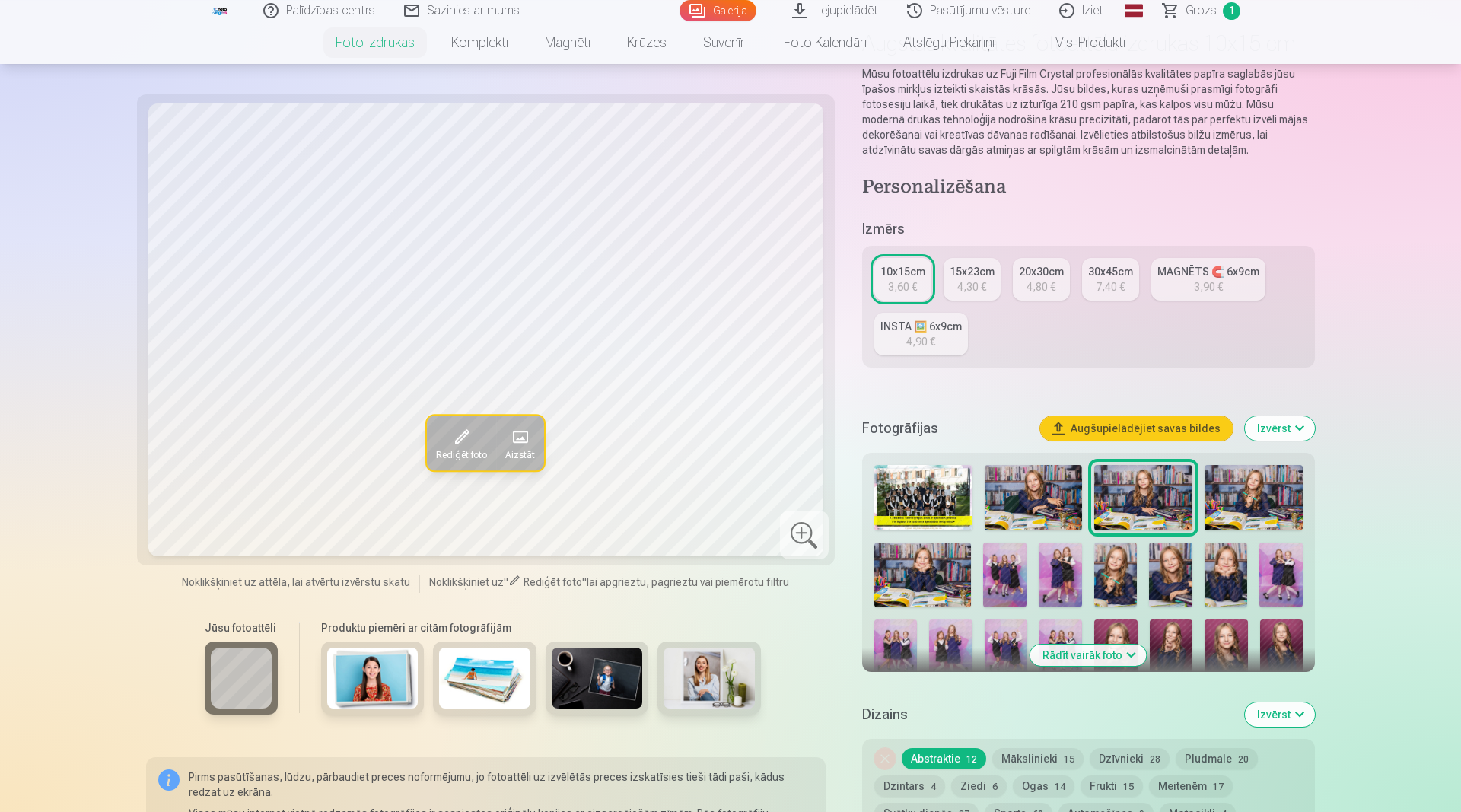
scroll to position [78, 0]
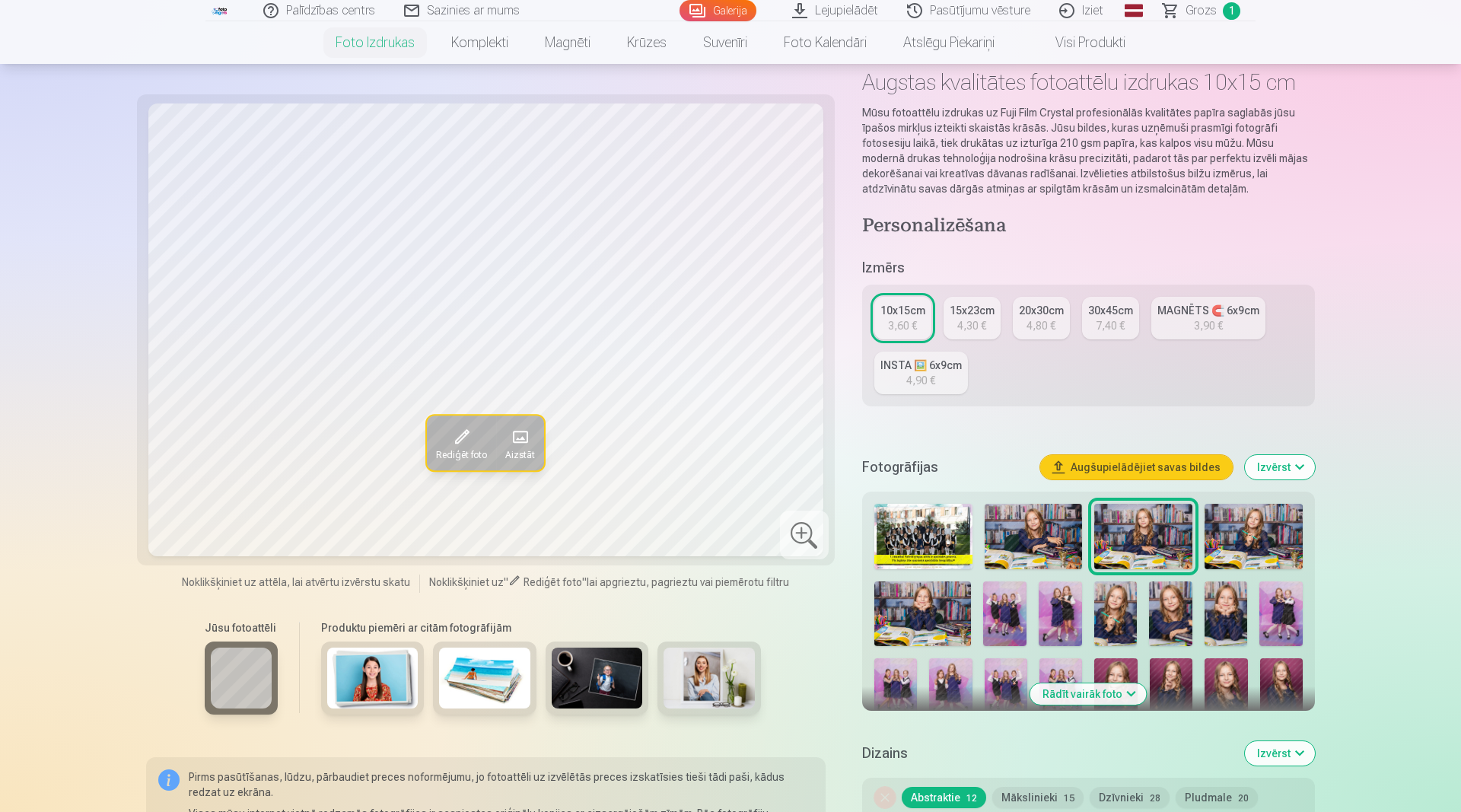
click at [1199, 321] on div "3,90 €" at bounding box center [1209, 325] width 29 height 15
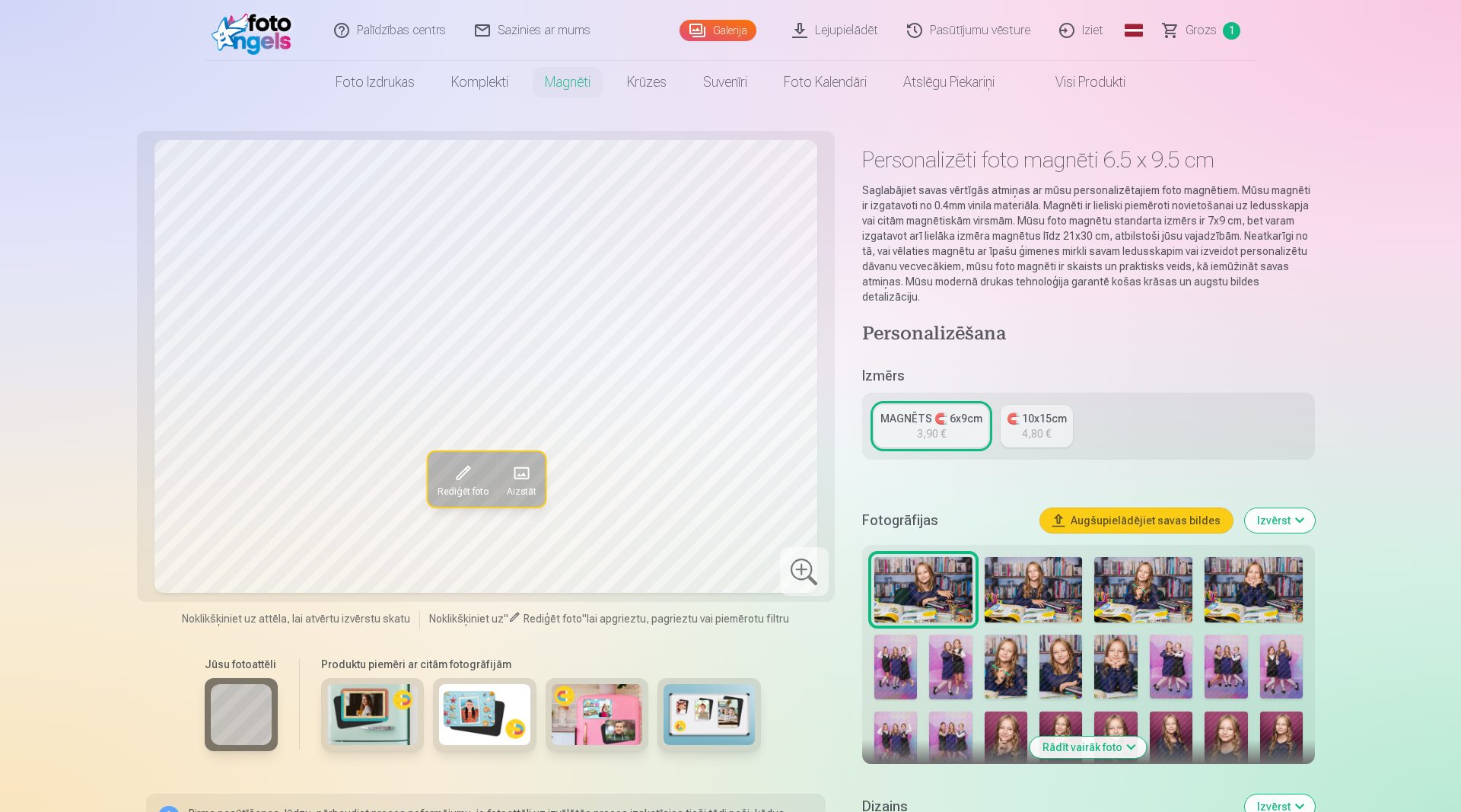
click at [472, 481] on span at bounding box center [462, 473] width 24 height 24
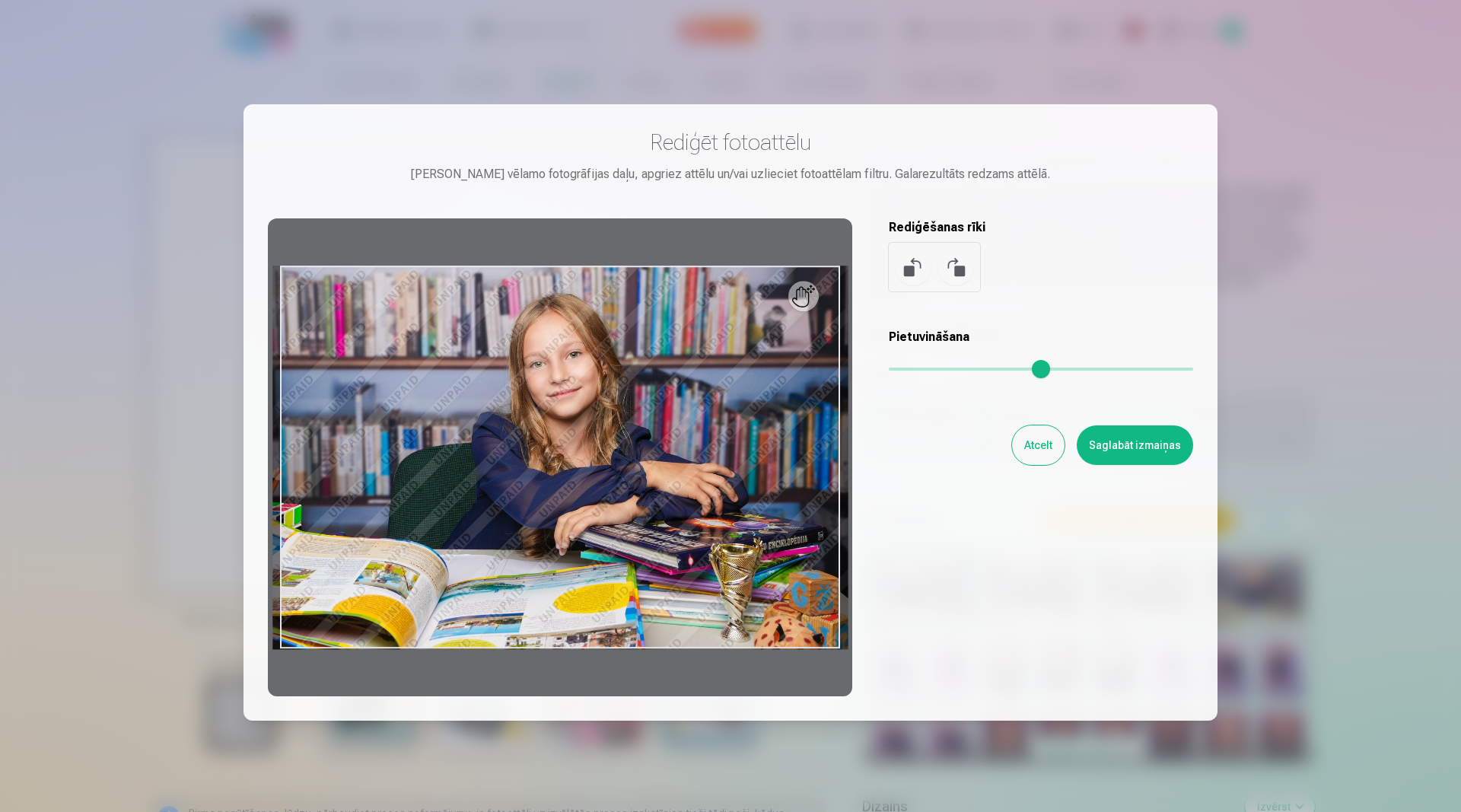
click at [965, 273] on button at bounding box center [956, 267] width 37 height 37
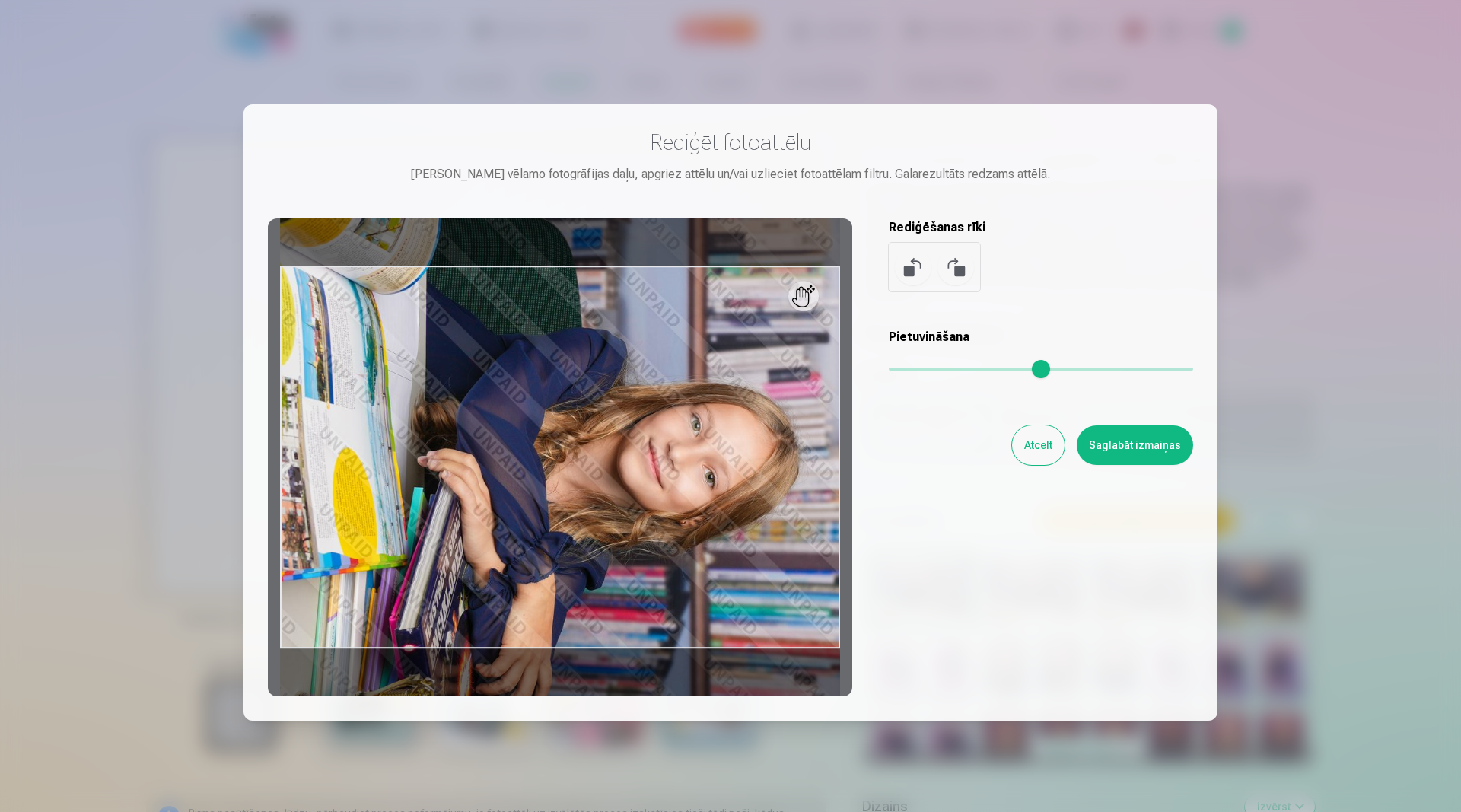
click at [1038, 447] on button "Atcelt" at bounding box center [1038, 445] width 53 height 40
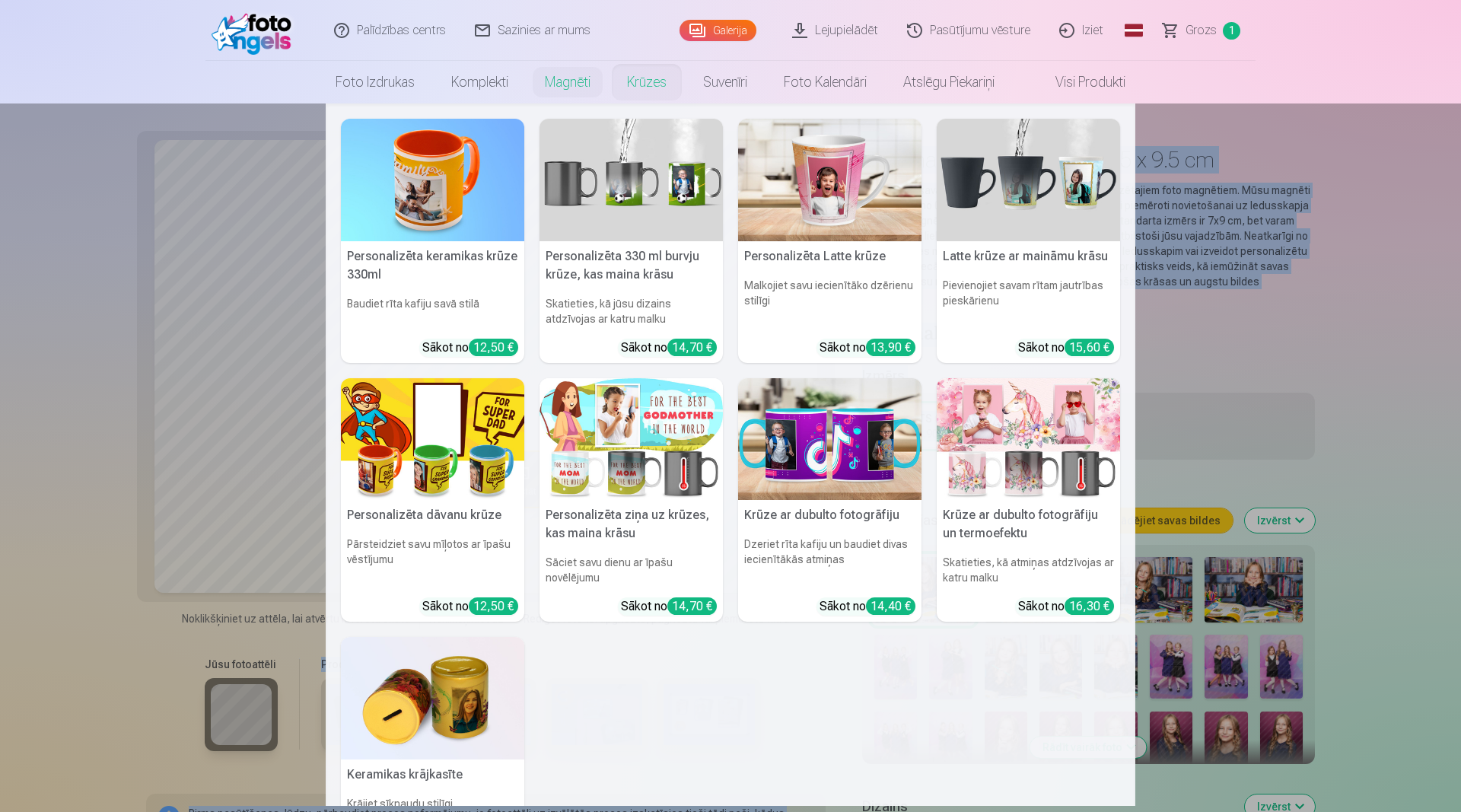
click at [1364, 375] on nav "Personalizēta keramikas krūze 330ml Baudiet rīta kafiju savā stilā Sākot no 12,…" at bounding box center [730, 455] width 1461 height 702
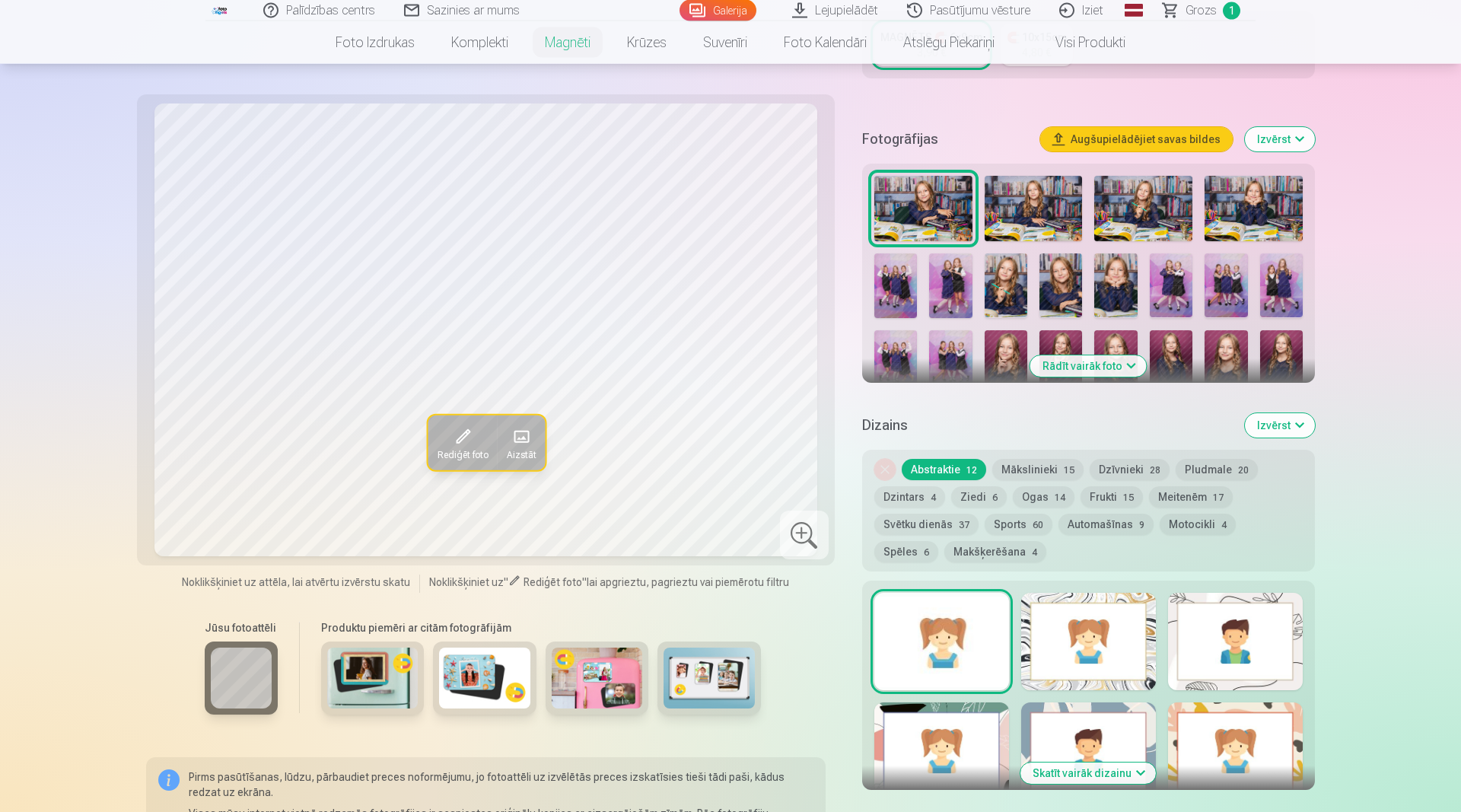
scroll to position [233, 0]
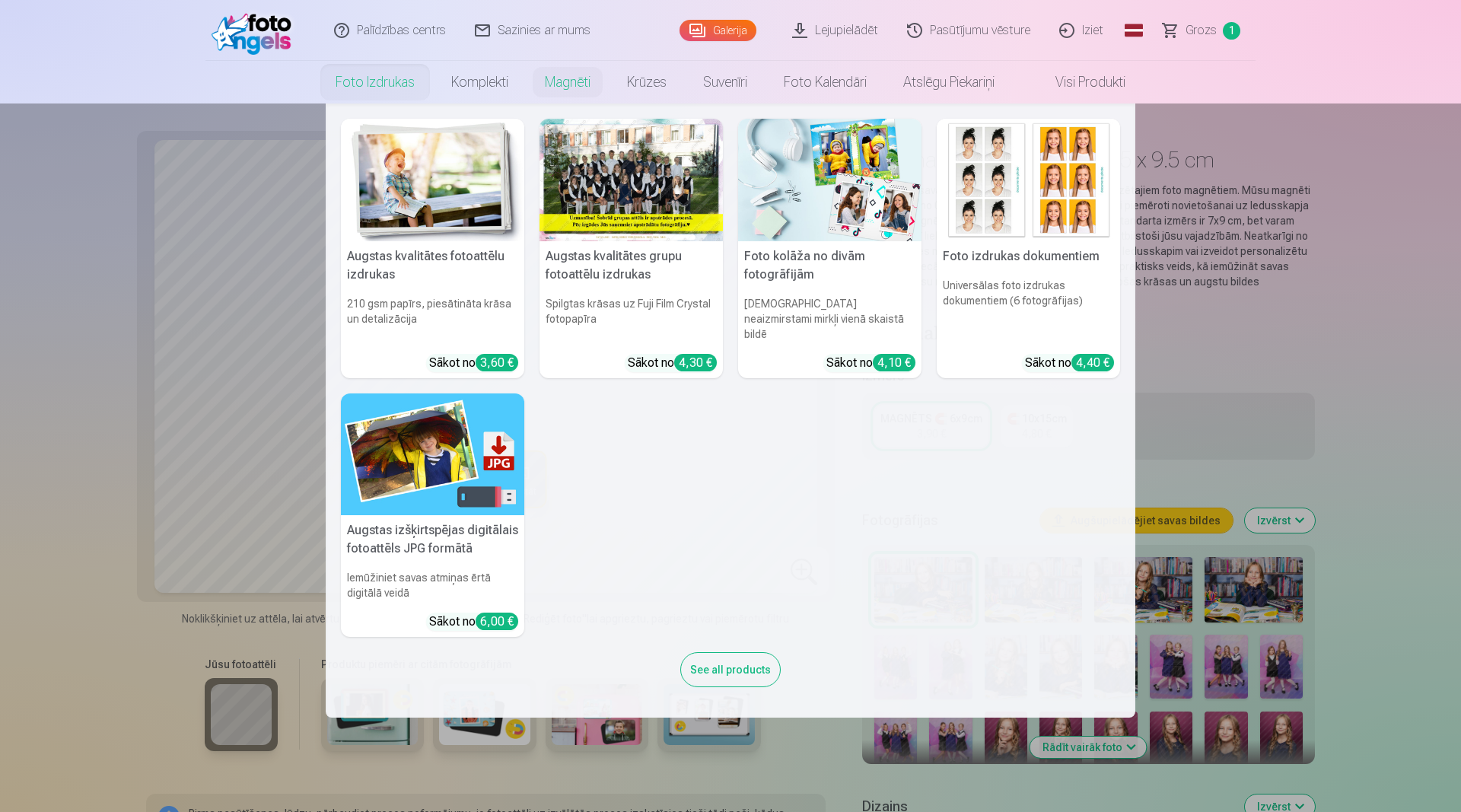
click at [363, 85] on link "Foto izdrukas" at bounding box center [375, 82] width 116 height 43
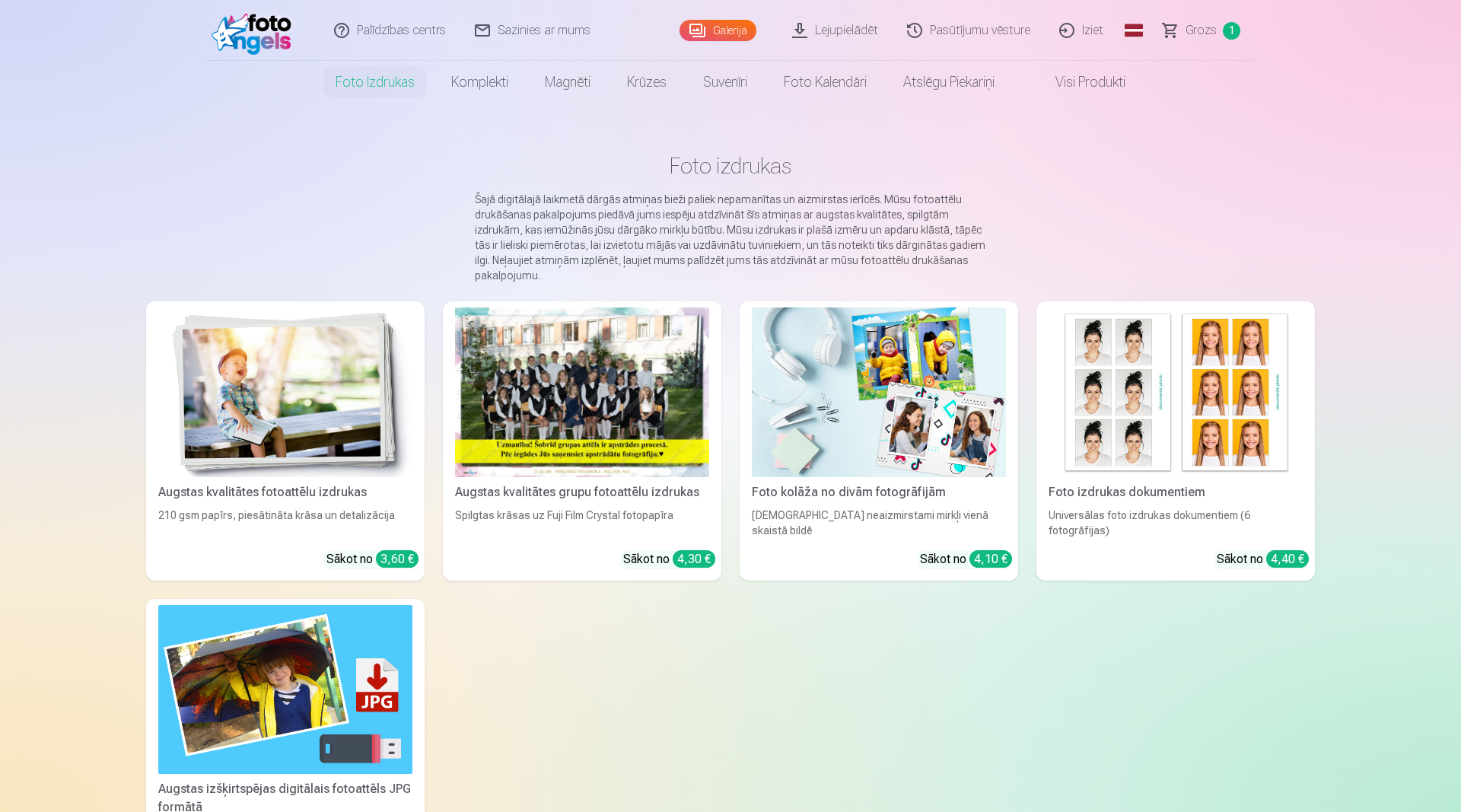
click at [343, 395] on img at bounding box center [285, 392] width 254 height 170
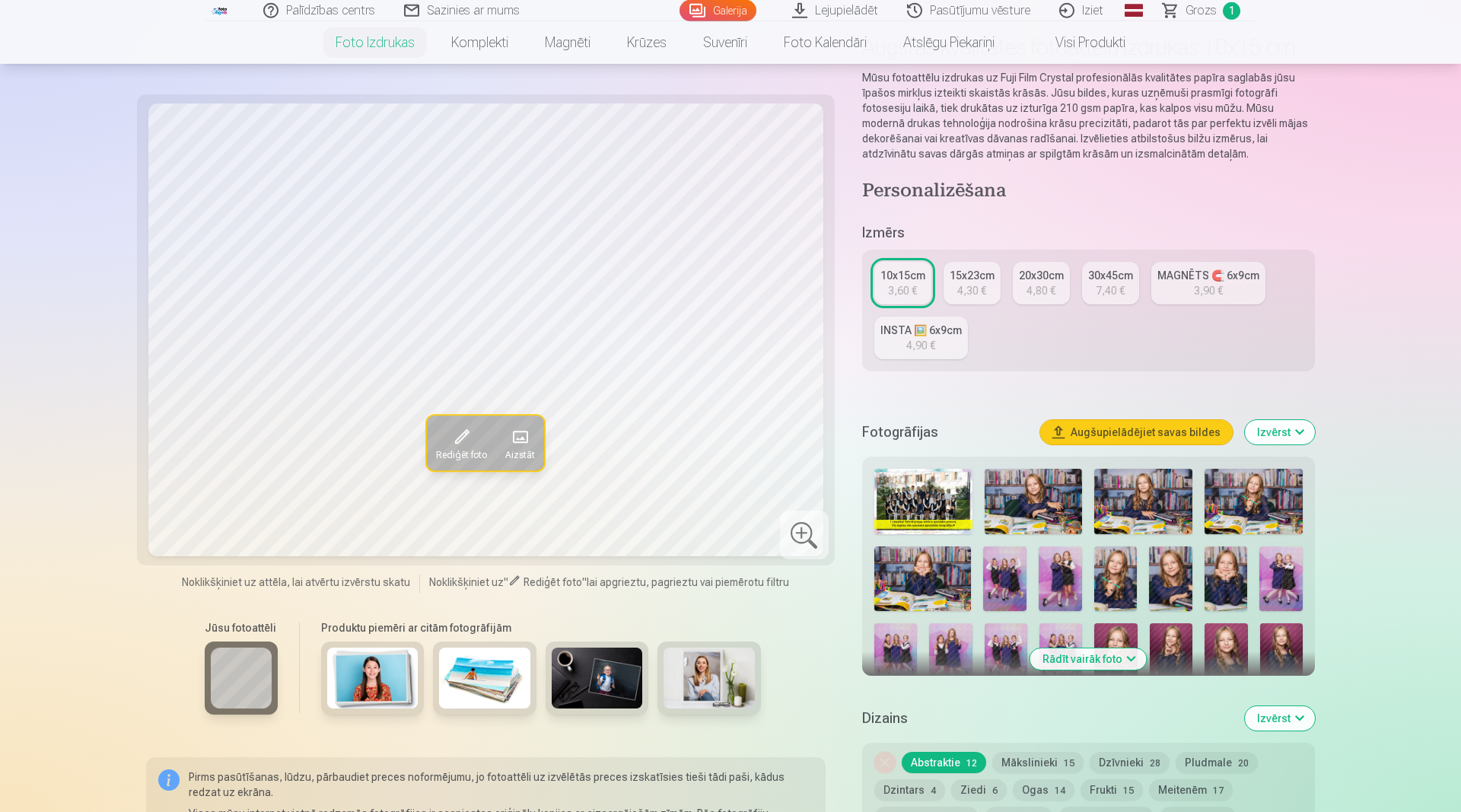
scroll to position [233, 0]
